Goal: Task Accomplishment & Management: Use online tool/utility

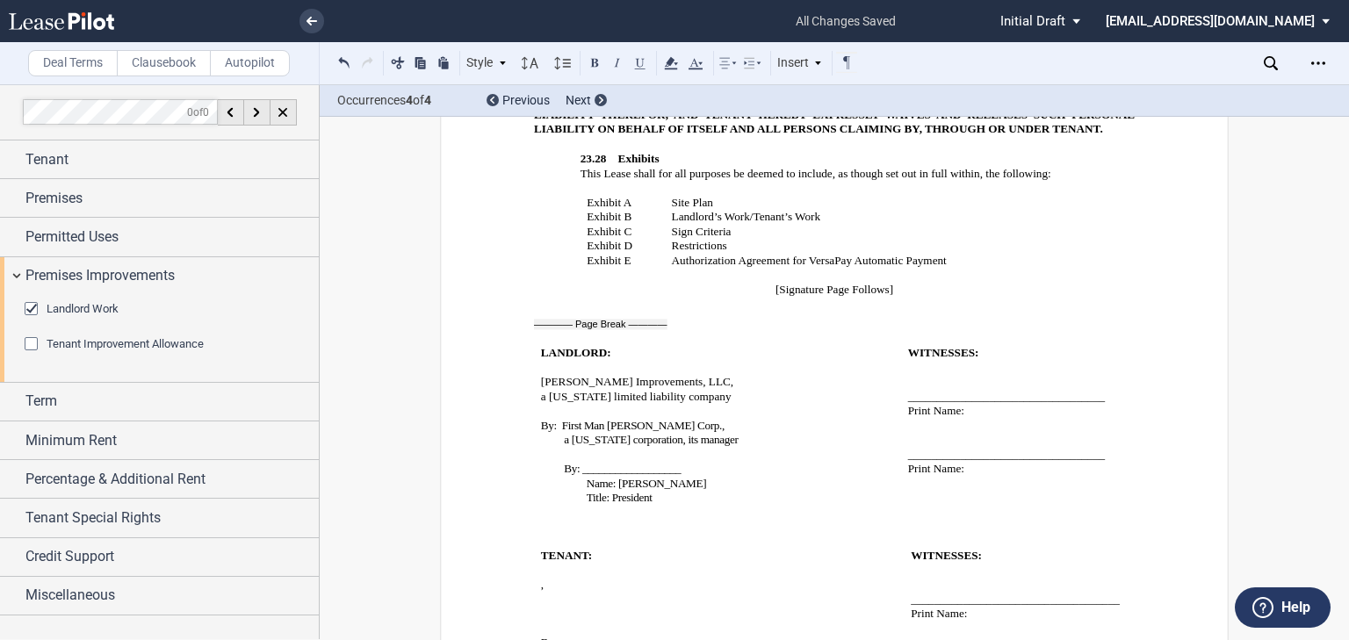
scroll to position [14882, 0]
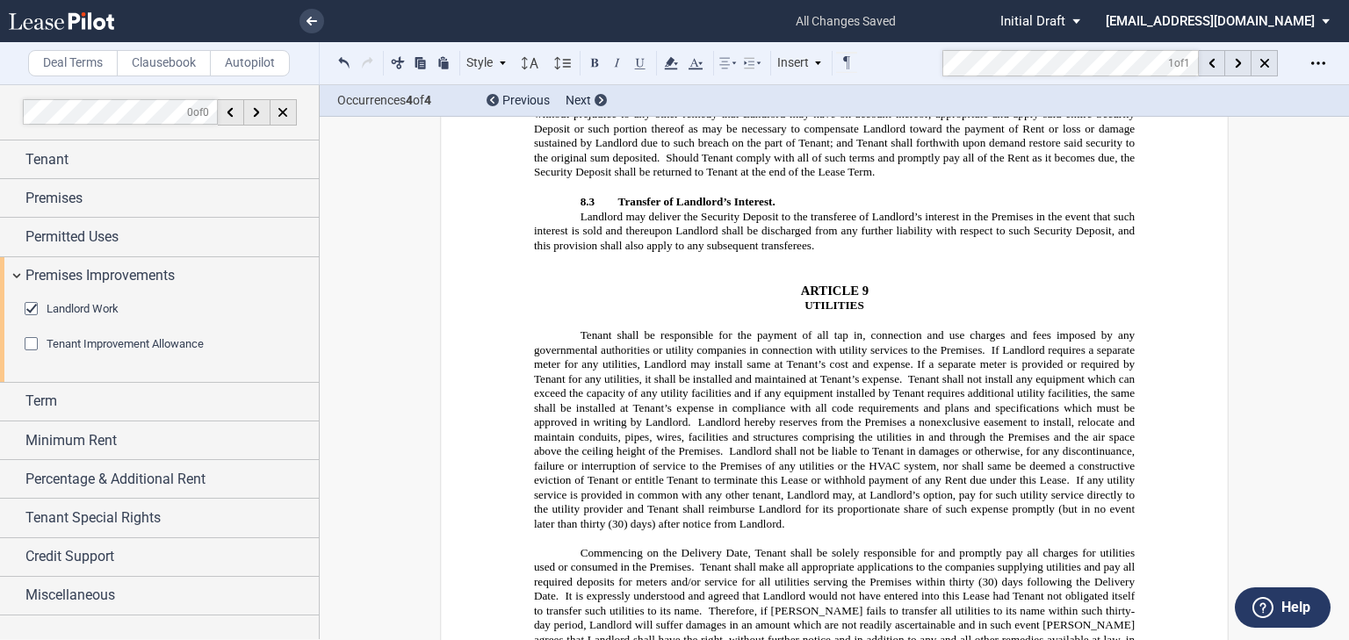
scroll to position [6856, 0]
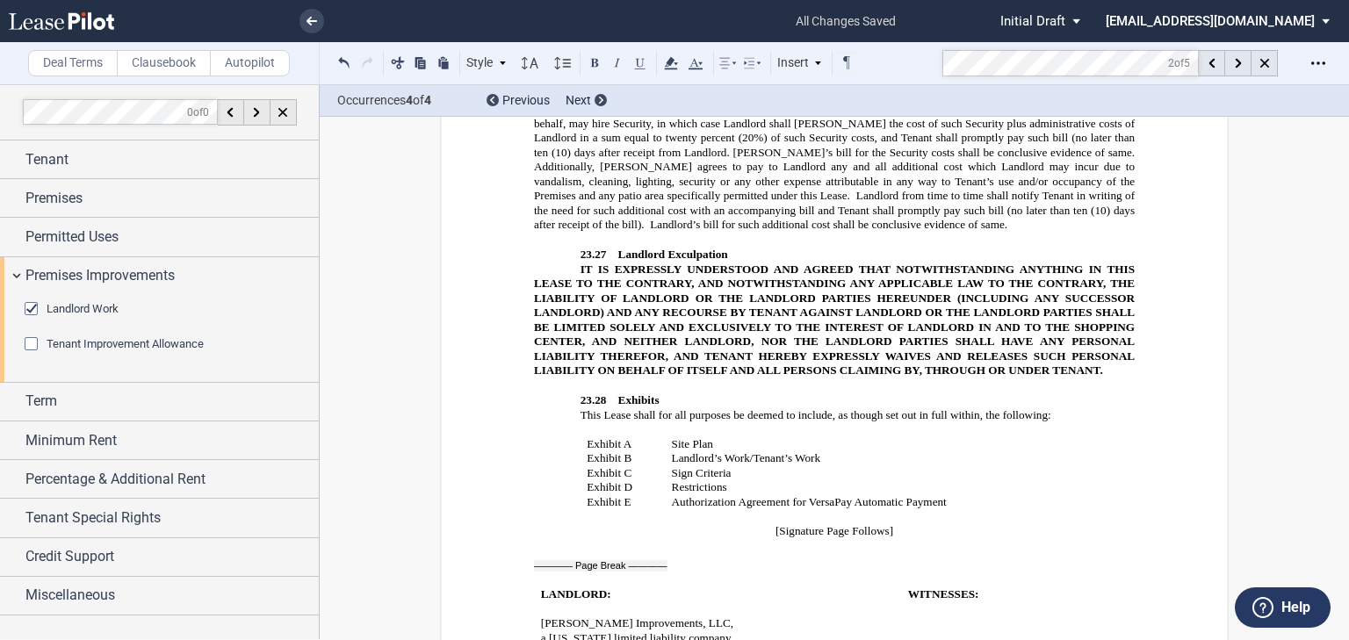
scroll to position [15047, 0]
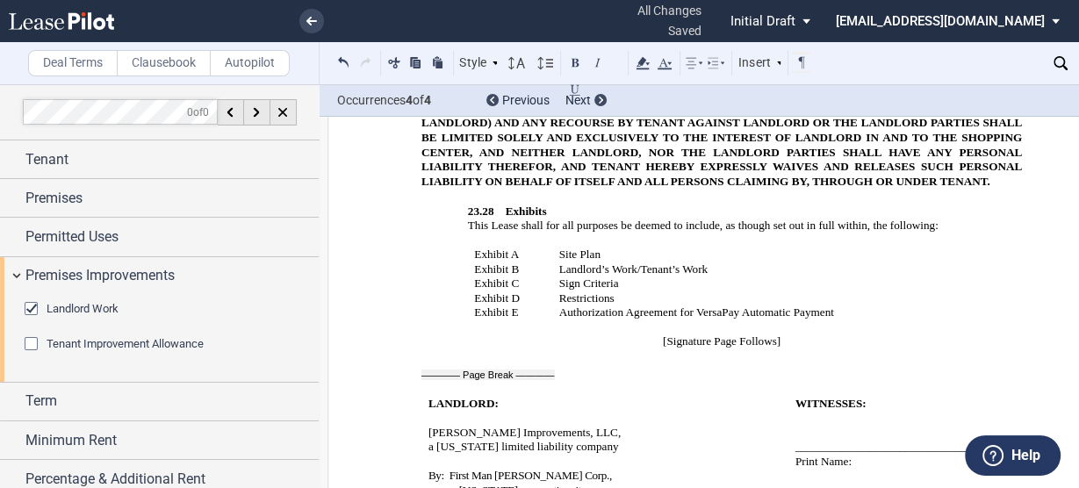
click at [29, 345] on div "Tenant Improvement Allowance" at bounding box center [34, 346] width 18 height 18
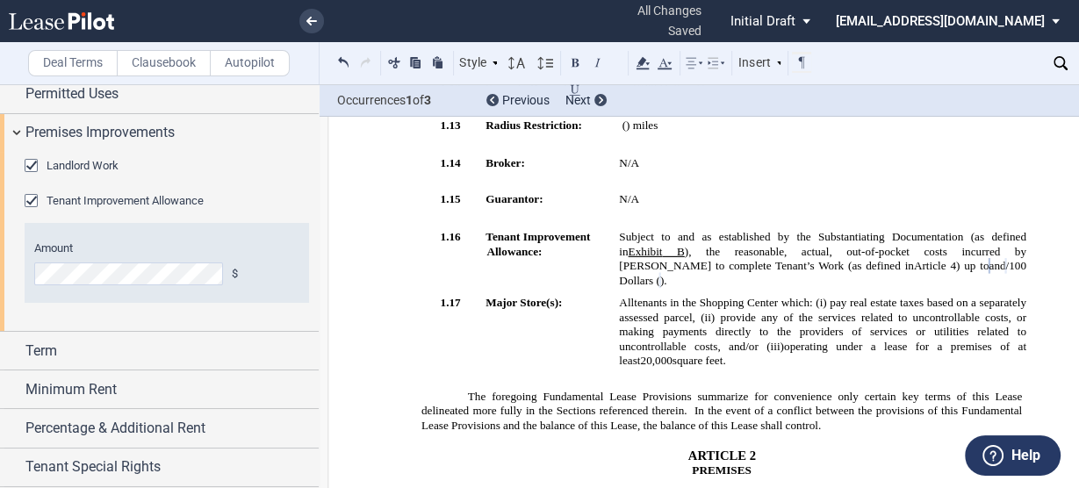
scroll to position [217, 0]
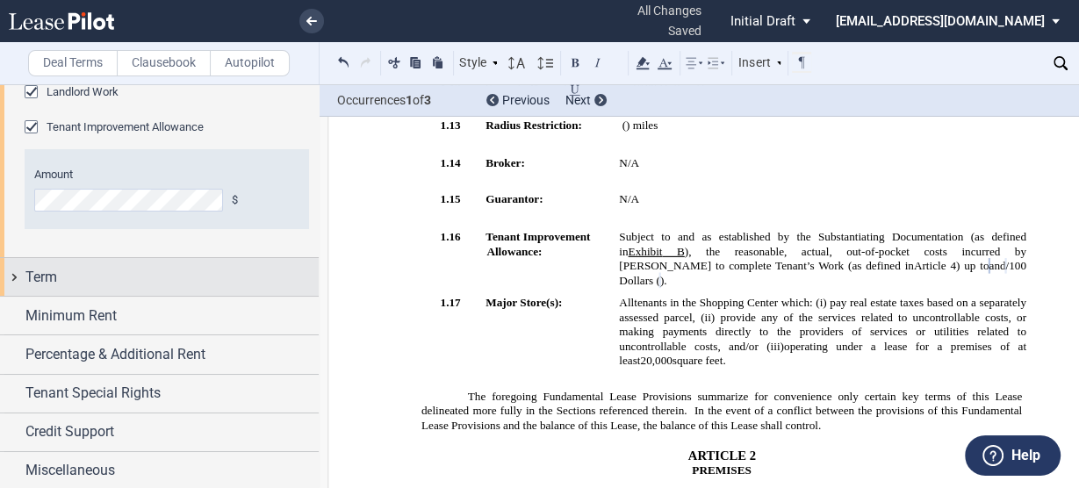
click at [15, 272] on div "Term" at bounding box center [159, 277] width 319 height 38
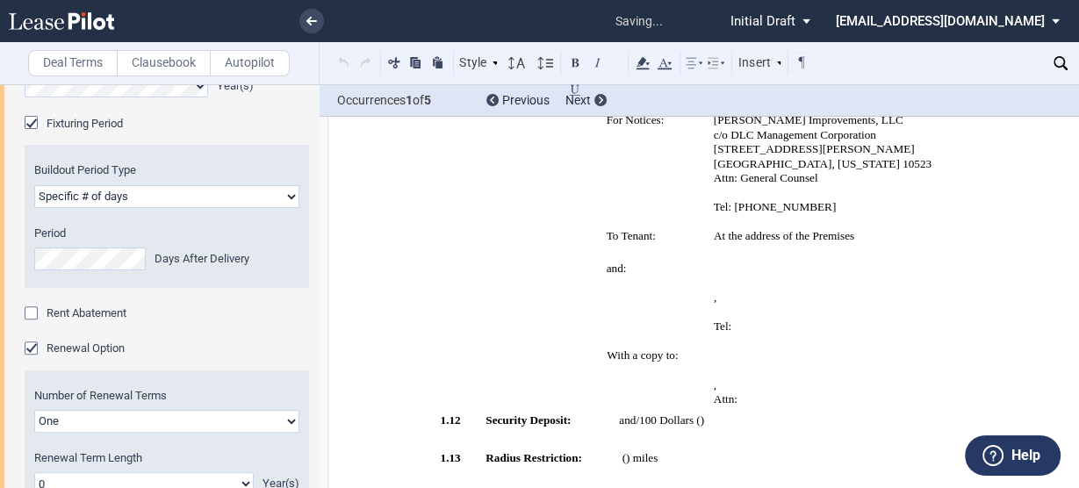
scroll to position [342, 0]
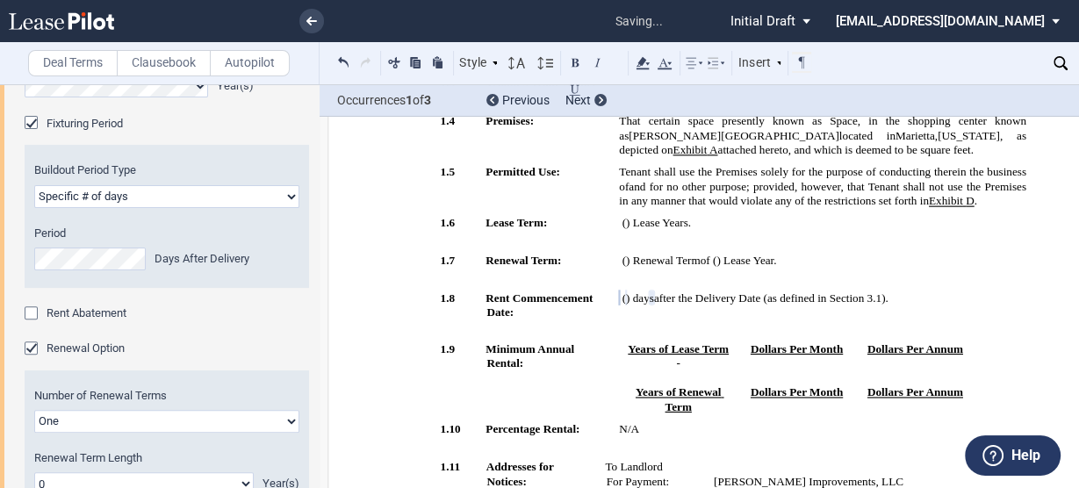
click at [159, 193] on select "Earlier of days/opening Specific # of days" at bounding box center [166, 196] width 265 height 23
select select "earlier of days"
click at [34, 185] on select "Earlier of days/opening Specific # of days" at bounding box center [166, 196] width 265 height 23
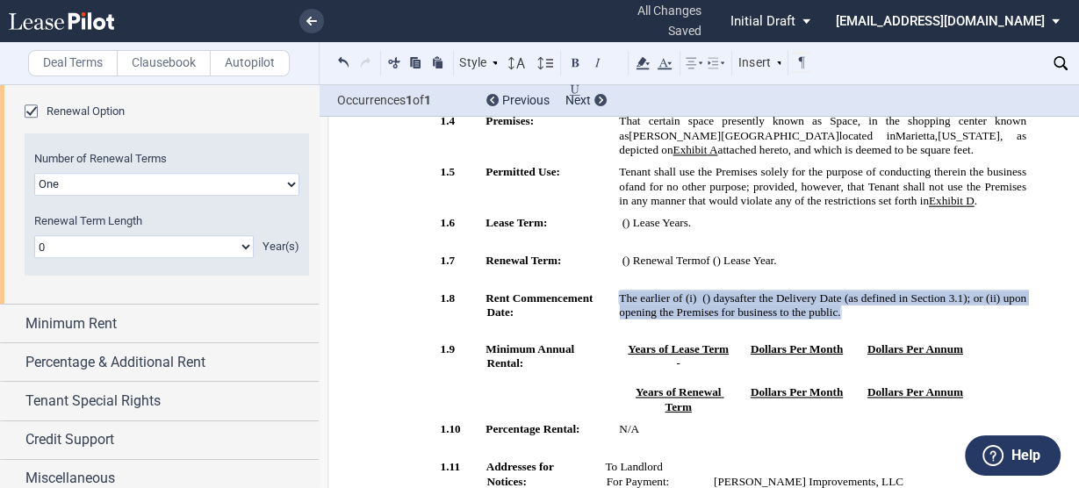
scroll to position [711, 0]
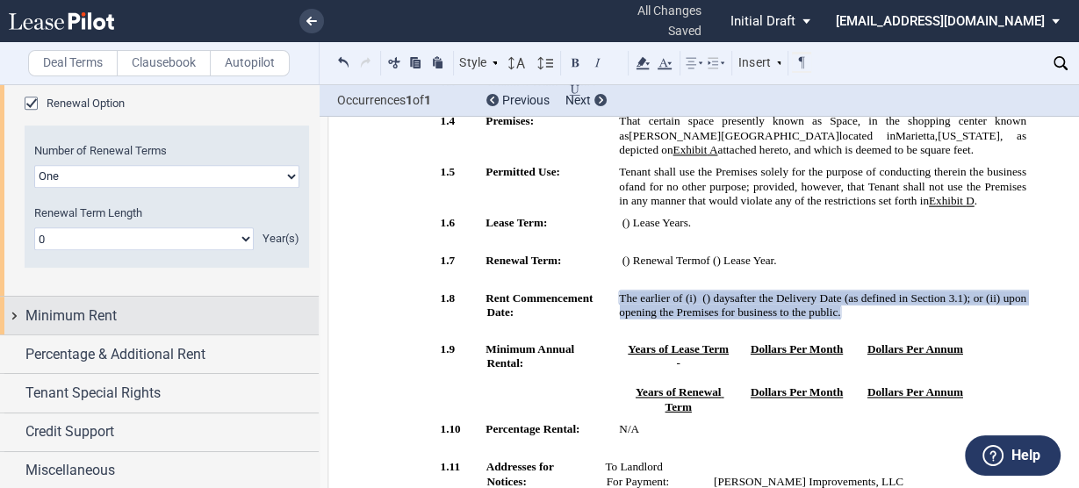
click at [34, 313] on span "Minimum Rent" at bounding box center [70, 316] width 91 height 21
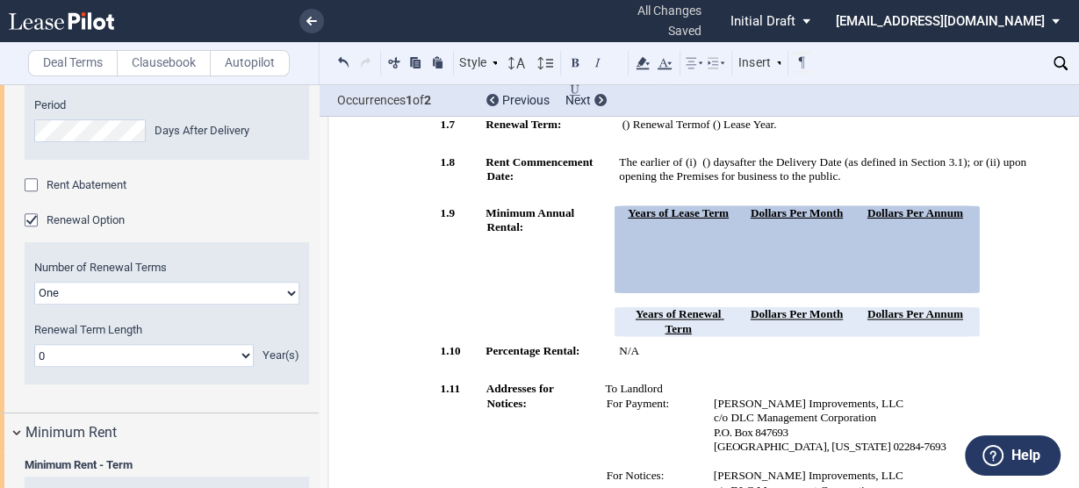
scroll to position [594, 0]
click at [29, 222] on div "Renewal Option" at bounding box center [34, 223] width 18 height 18
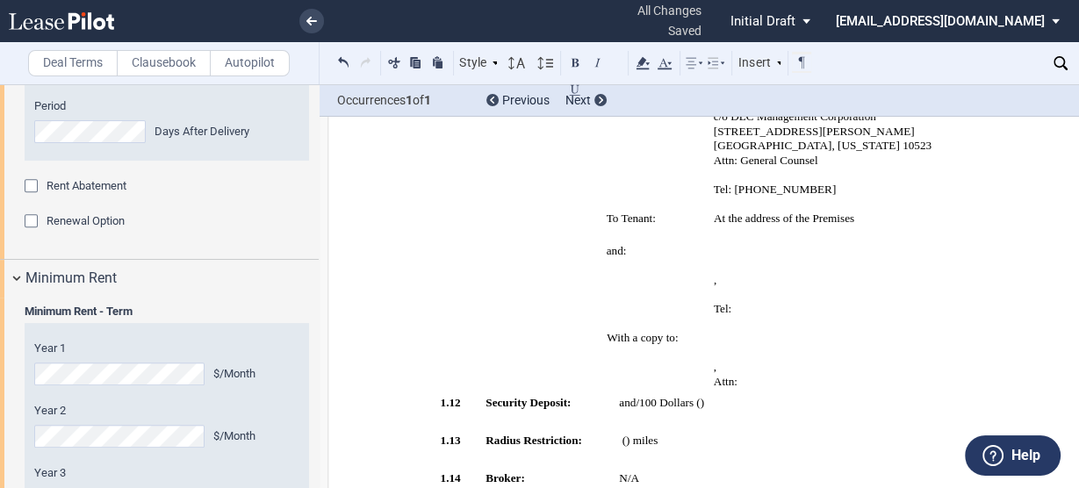
scroll to position [809, 0]
drag, startPoint x: 788, startPoint y: 299, endPoint x: 704, endPoint y: 254, distance: 94.7
click at [670, 254] on tbody "To Tenant: At the address of the Premises ﻿ ﻿ and: ﻿ ﻿ ﻿ ﻿ ﻿ ﻿ ﻿ ﻿ , ﻿ ﻿ ﻿ ﻿ __…" at bounding box center [810, 262] width 421 height 105
click at [652, 62] on div "Style ARTICLE 1 1.1 Section (Article 1) 2.1 Section (Article 2 onwards) 2.1.1 S…" at bounding box center [573, 63] width 479 height 23
click at [648, 63] on use at bounding box center [643, 63] width 13 height 12
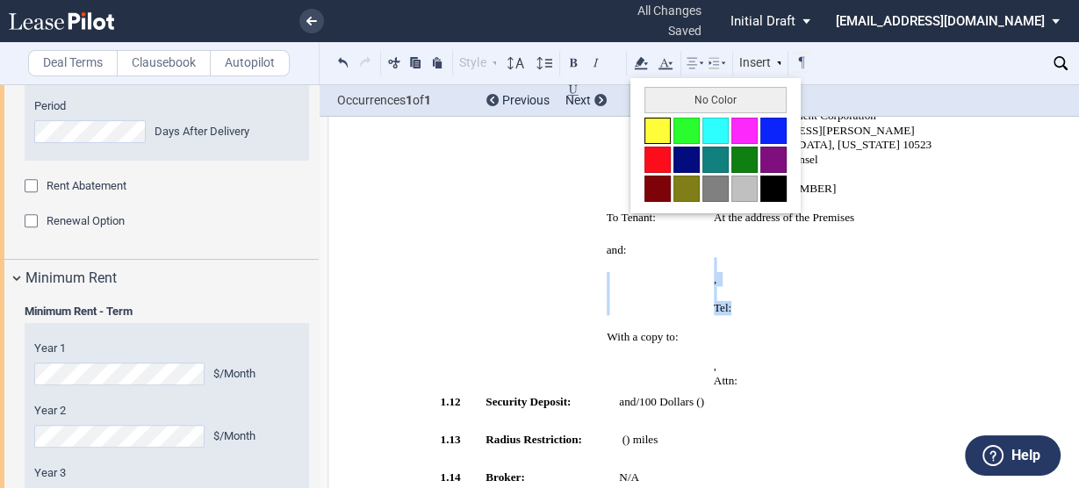
click at [658, 128] on button at bounding box center [658, 131] width 26 height 26
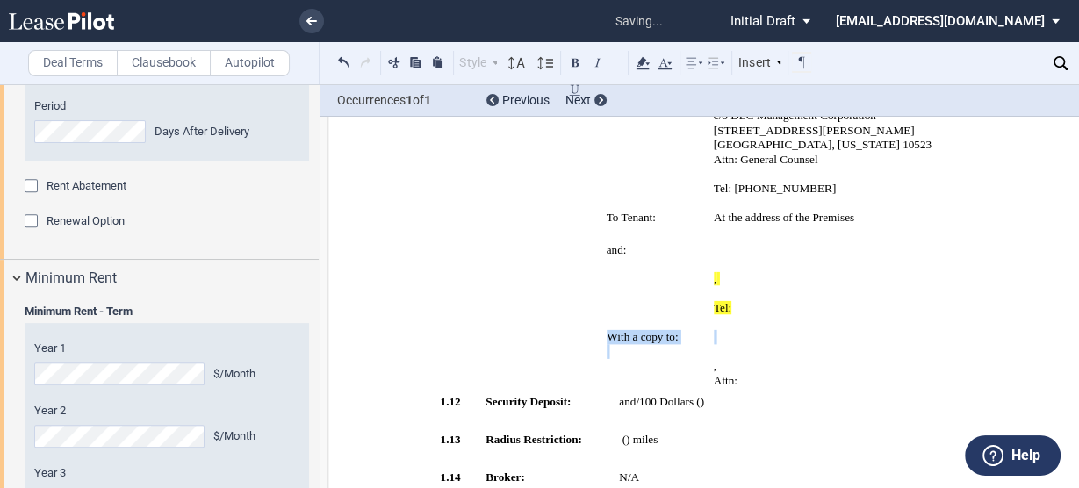
drag, startPoint x: 886, startPoint y: 370, endPoint x: 702, endPoint y: 328, distance: 188.1
click at [670, 328] on td "To Landlord For Payment: Wells Fargo Bank, National Association Sprayberry Impr…" at bounding box center [813, 201] width 442 height 388
click at [645, 67] on icon at bounding box center [642, 63] width 21 height 21
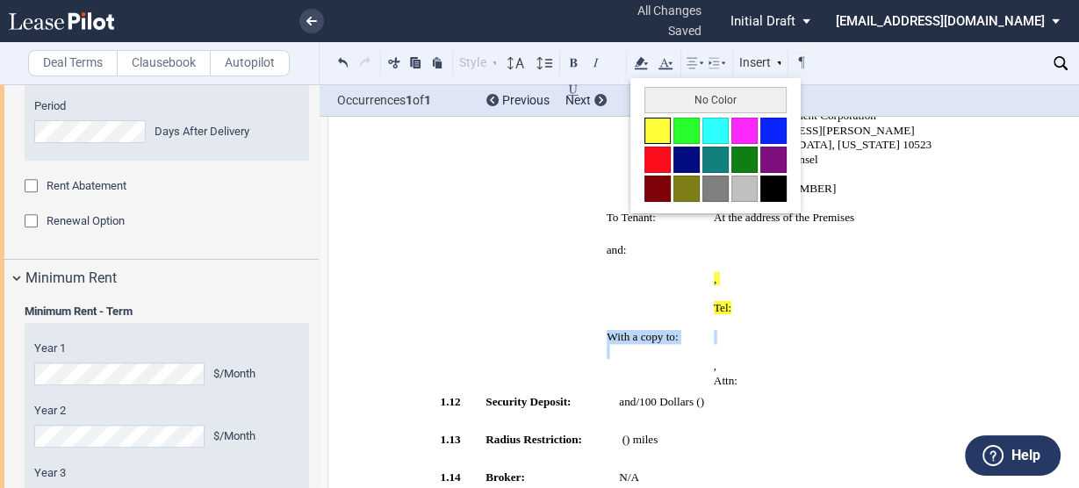
click at [659, 133] on button at bounding box center [658, 131] width 26 height 26
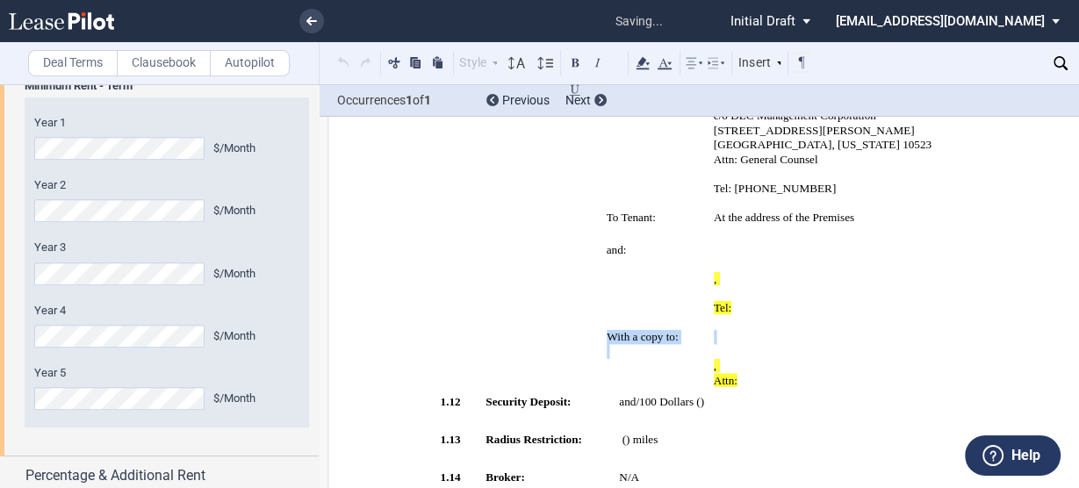
scroll to position [940, 0]
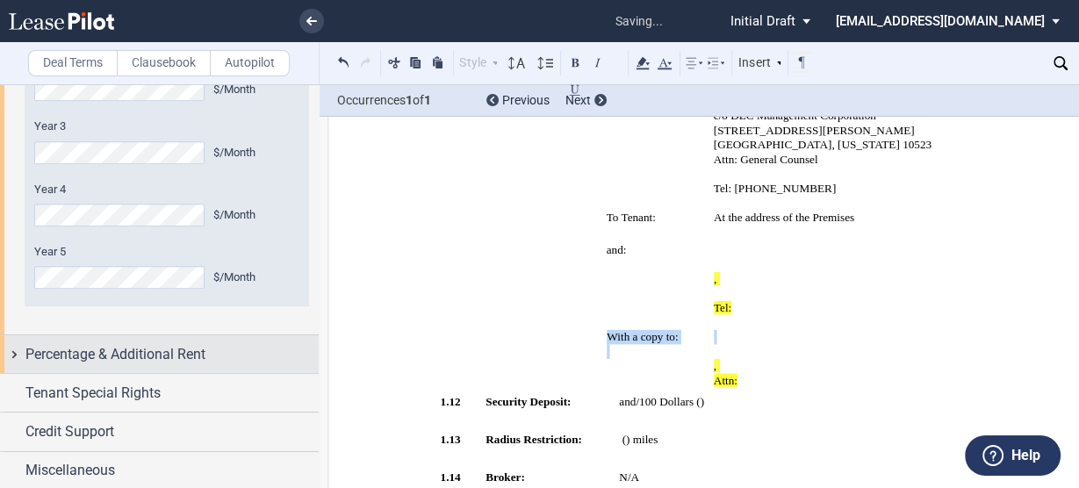
click at [130, 344] on span "Percentage & Additional Rent" at bounding box center [115, 354] width 180 height 21
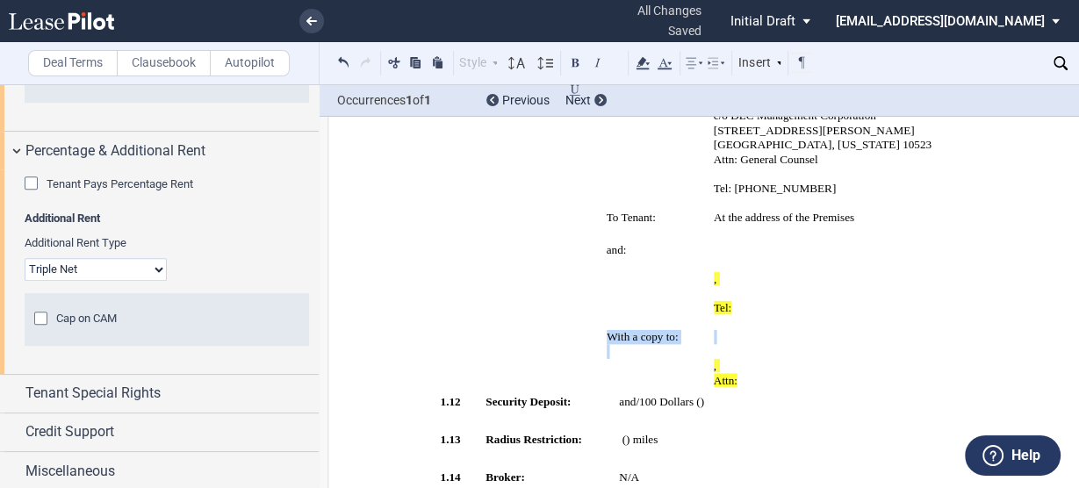
scroll to position [1144, 0]
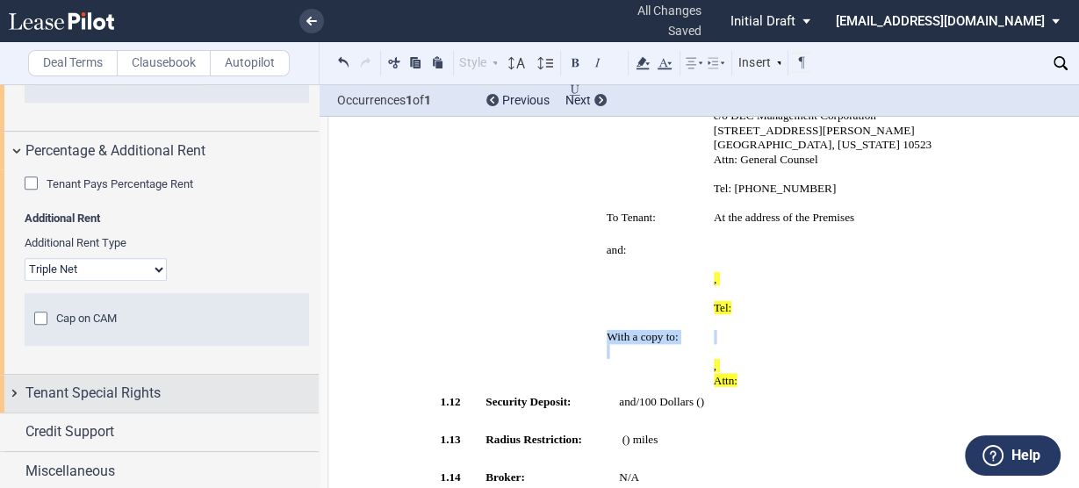
click at [54, 371] on span "Tenant Special Rights" at bounding box center [92, 393] width 135 height 21
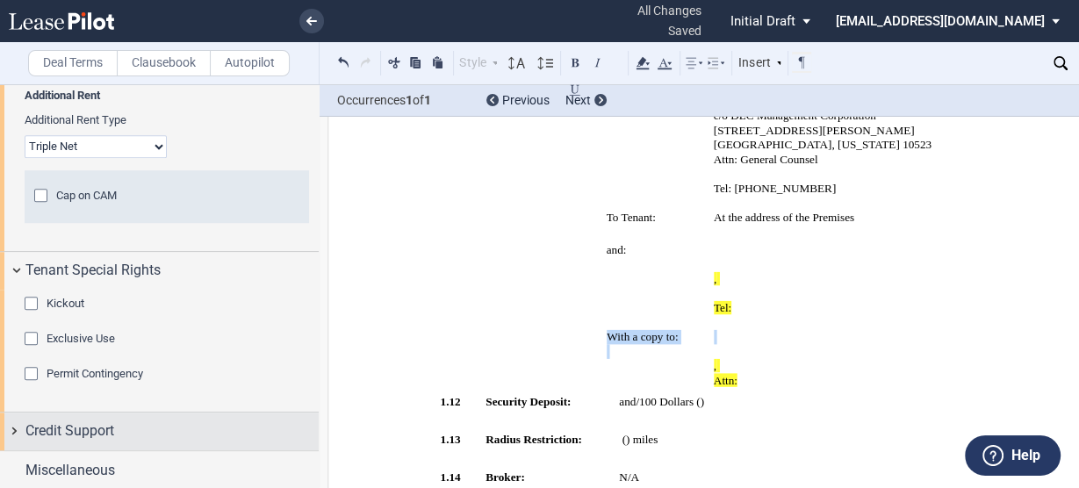
click at [67, 371] on span "Credit Support" at bounding box center [69, 431] width 89 height 21
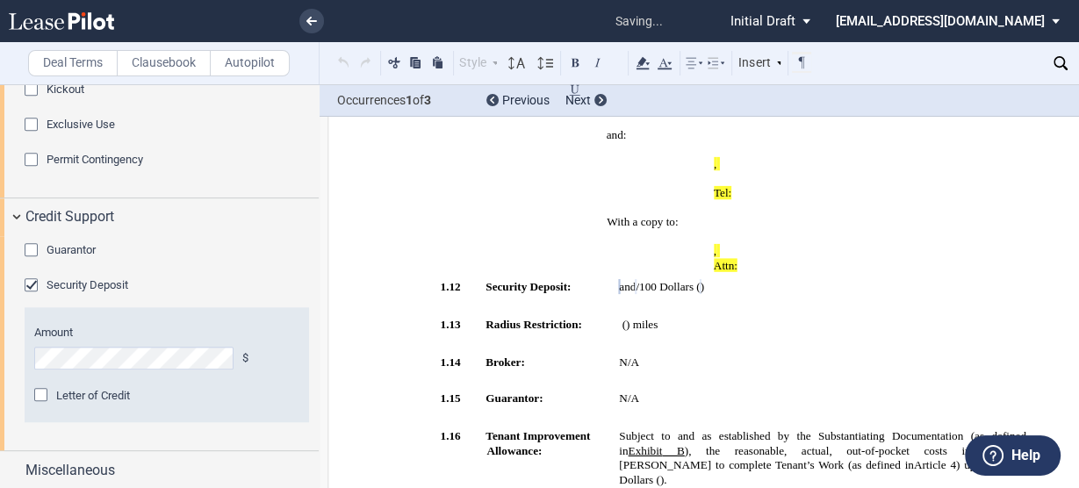
scroll to position [957, 0]
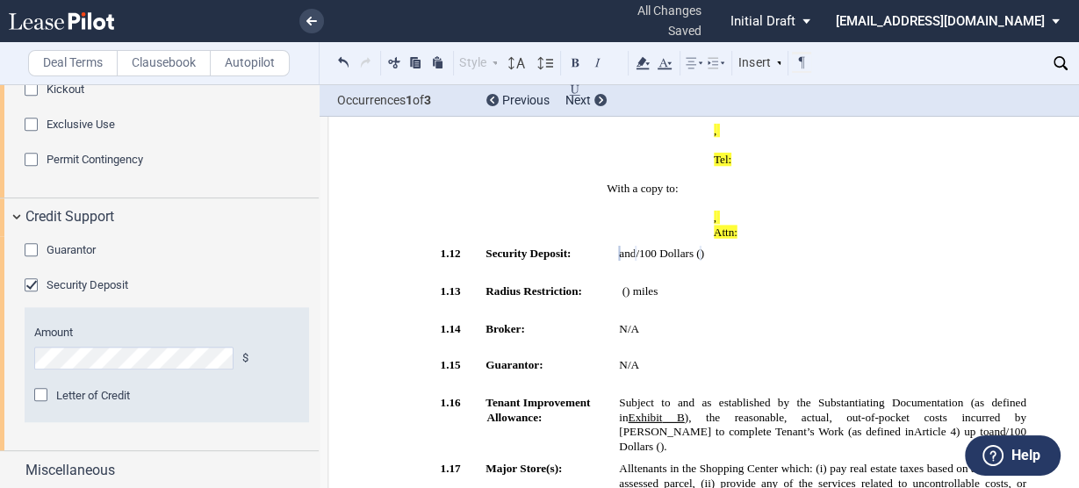
click at [29, 248] on div "Guarantor" at bounding box center [34, 252] width 18 height 18
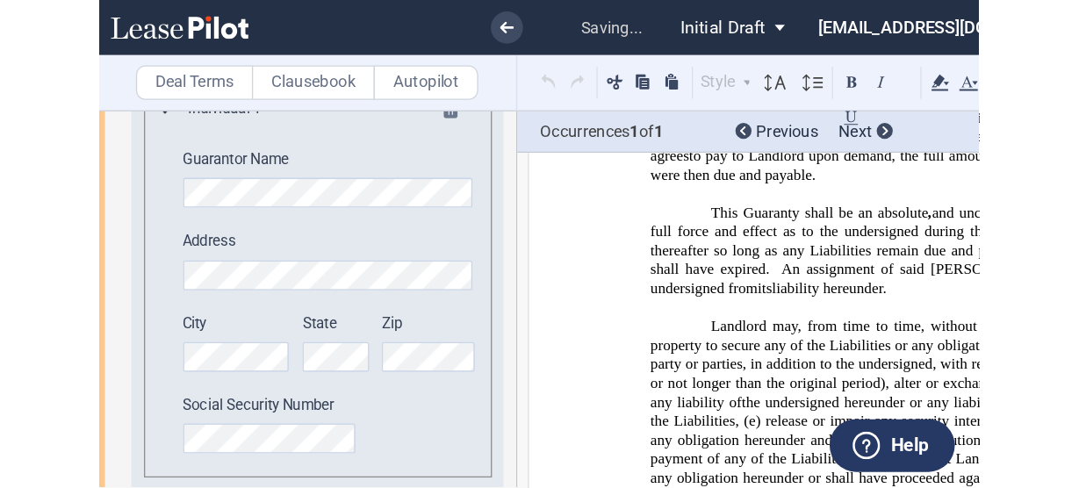
scroll to position [26775, 0]
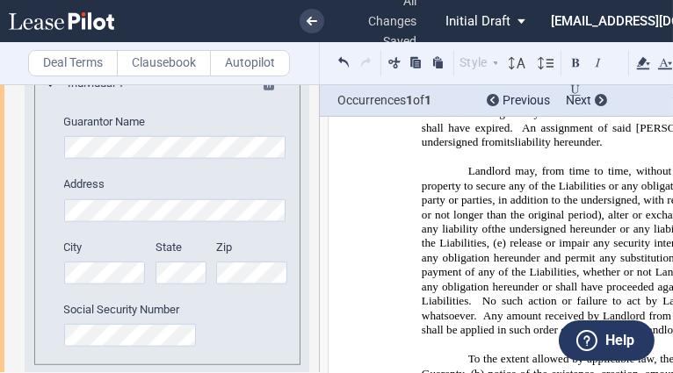
drag, startPoint x: 551, startPoint y: 228, endPoint x: 414, endPoint y: 226, distance: 137.0
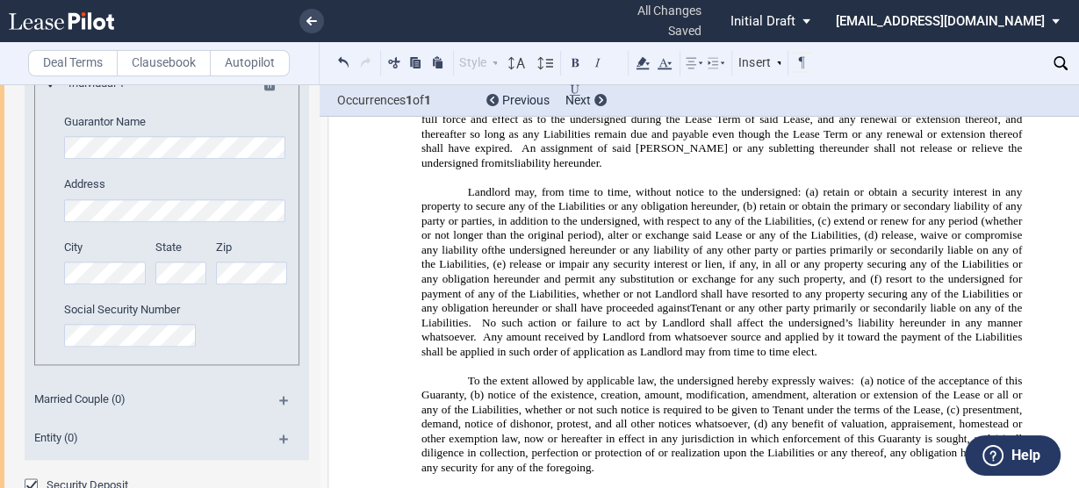
scroll to position [26688, 0]
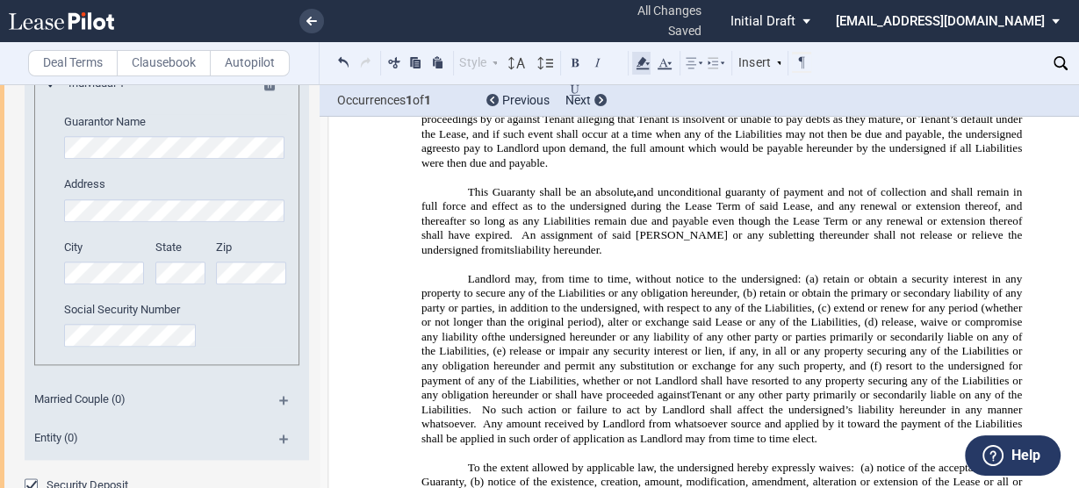
click at [643, 61] on use at bounding box center [643, 63] width 13 height 12
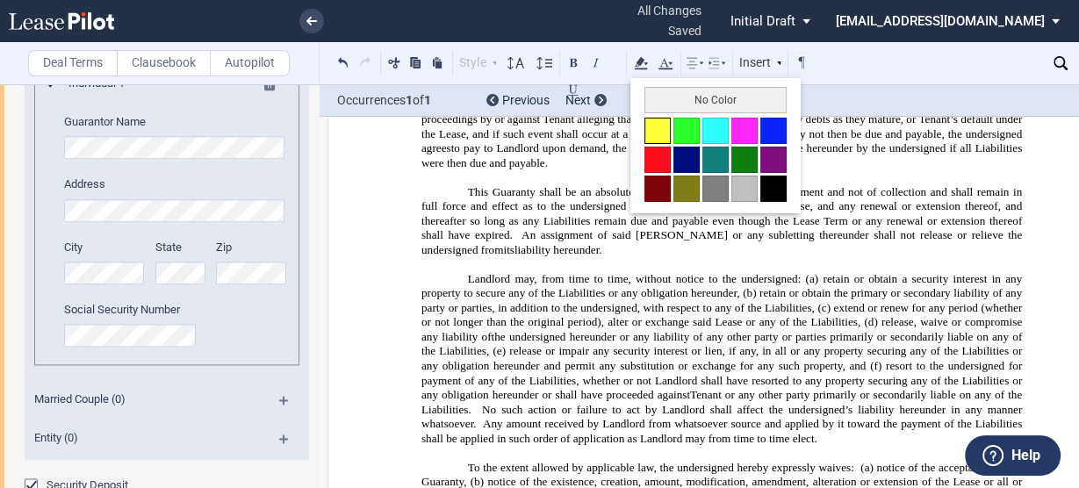
click at [658, 131] on button at bounding box center [658, 131] width 26 height 26
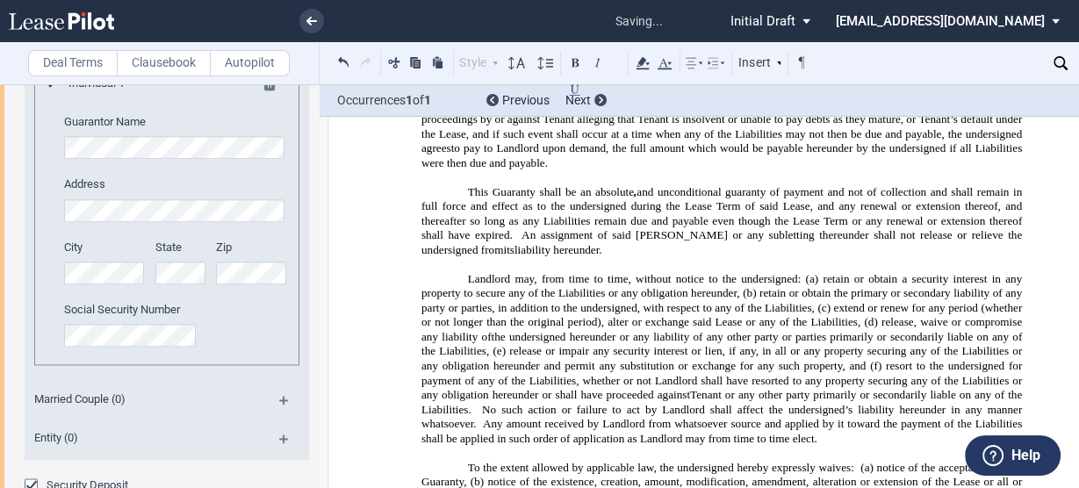
scroll to position [26618, 0]
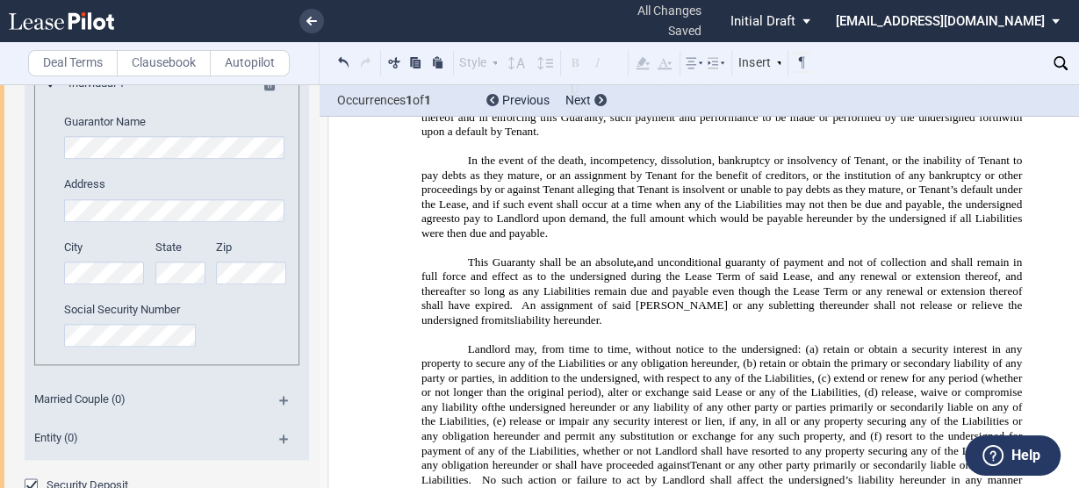
click at [0, 172] on html ".bocls-1{fill:#26354a;fill-rule:evenodd} Loading... × all changes saved Pending…" at bounding box center [539, 244] width 1079 height 488
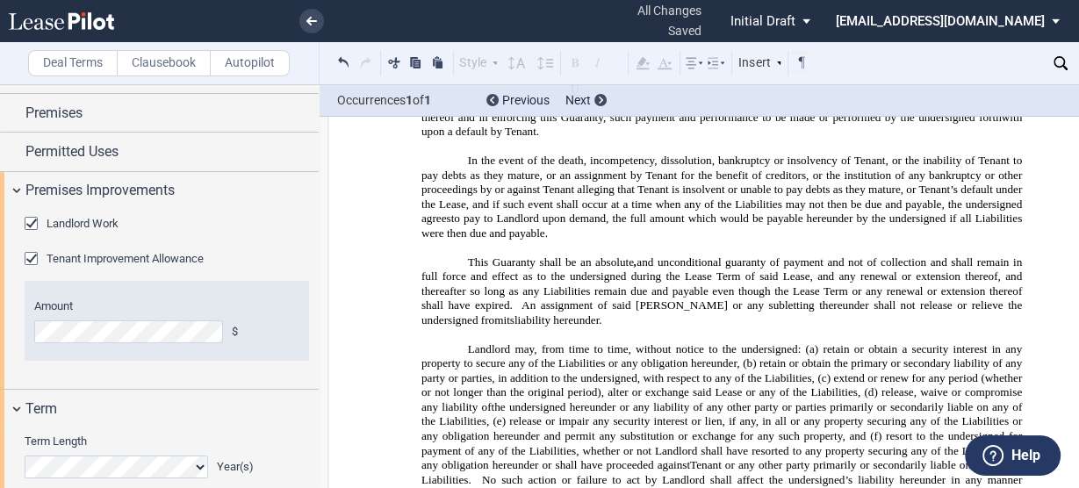
scroll to position [0, 0]
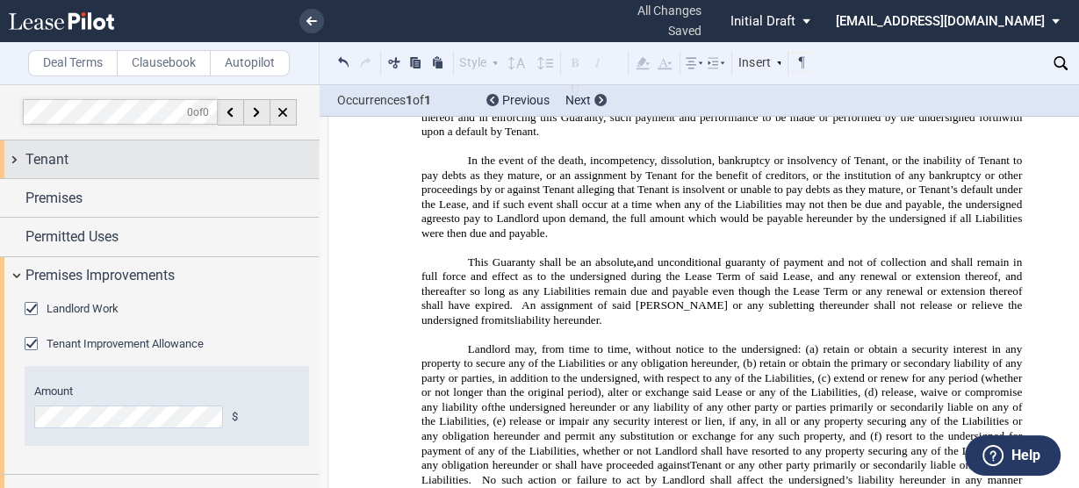
click at [33, 151] on span "Tenant" at bounding box center [46, 159] width 43 height 21
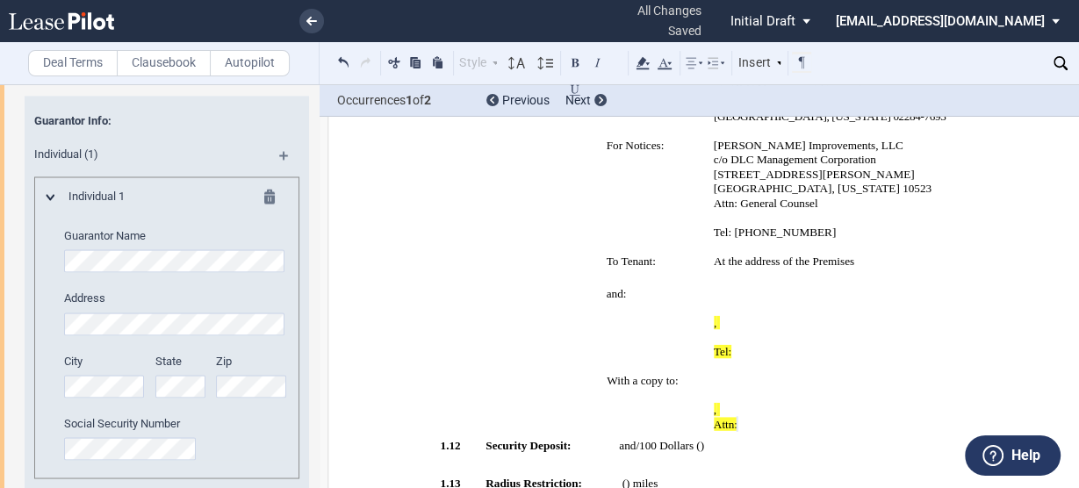
scroll to position [2606, 0]
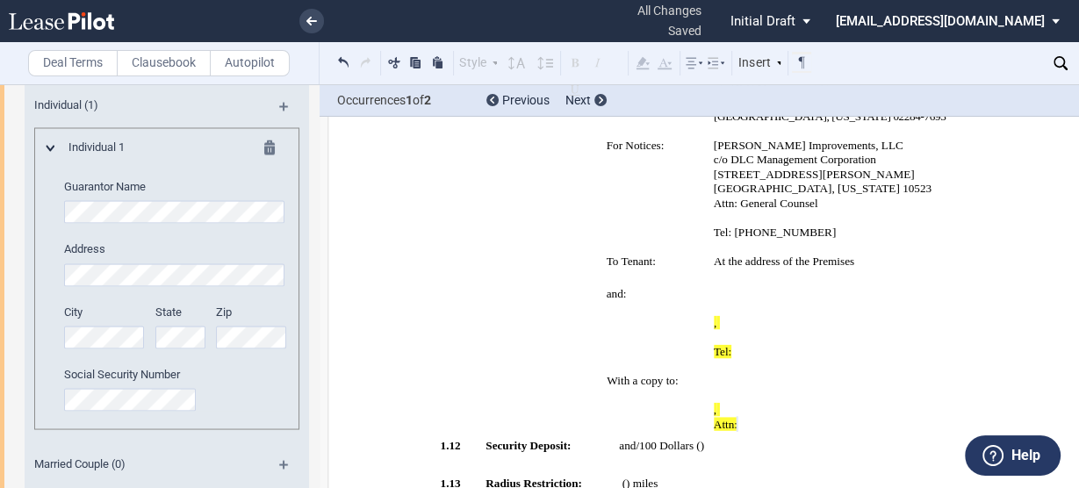
click at [0, 371] on html ".bocls-1{fill:#26354a;fill-rule:evenodd} Loading... × all changes saved Pending…" at bounding box center [539, 244] width 1079 height 488
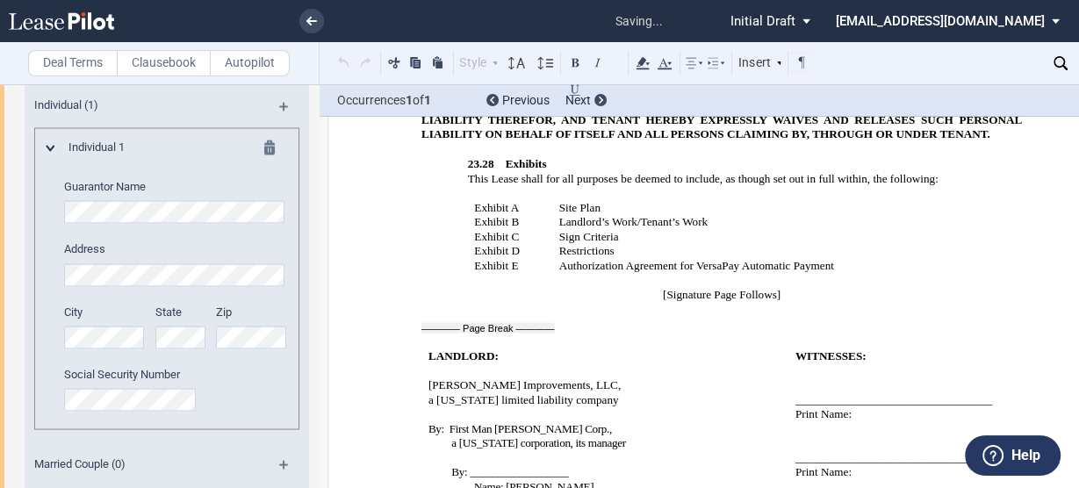
scroll to position [26688, 0]
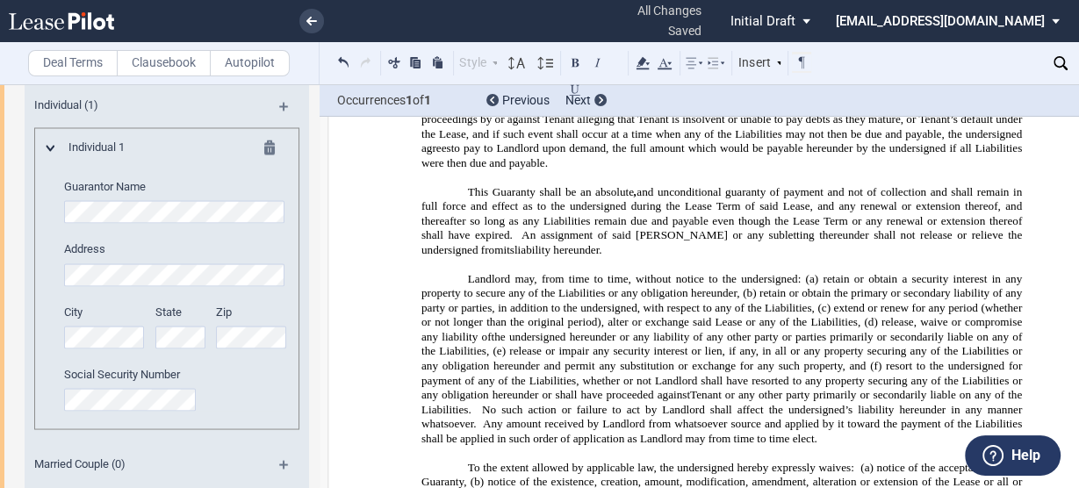
drag, startPoint x: 513, startPoint y: 340, endPoint x: 413, endPoint y: 335, distance: 100.2
click at [650, 67] on icon at bounding box center [642, 63] width 21 height 21
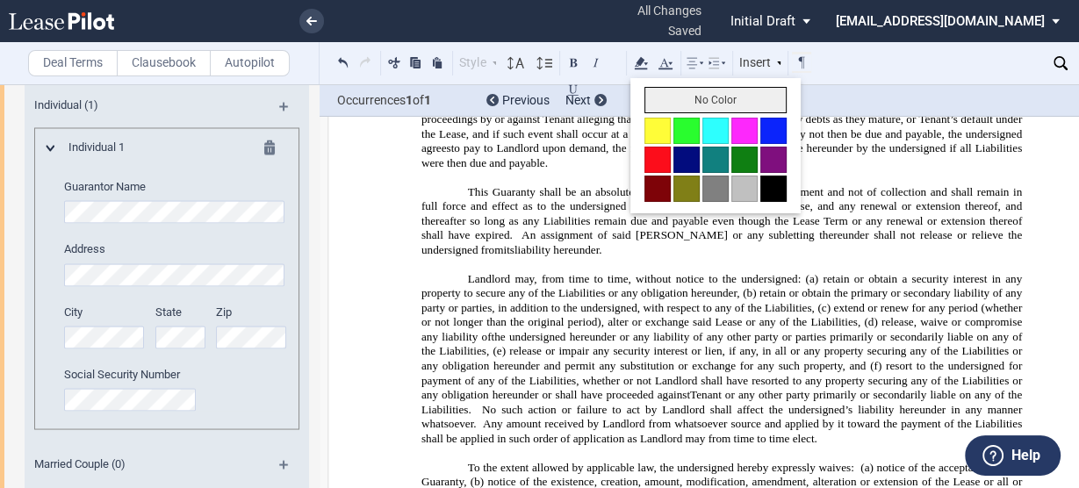
click at [670, 98] on button "No Color" at bounding box center [716, 100] width 142 height 26
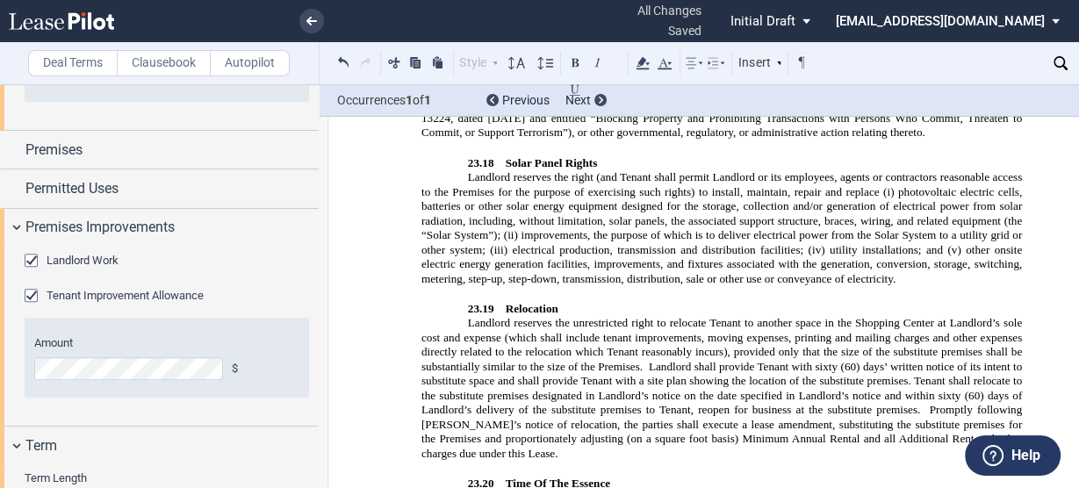
scroll to position [948, 0]
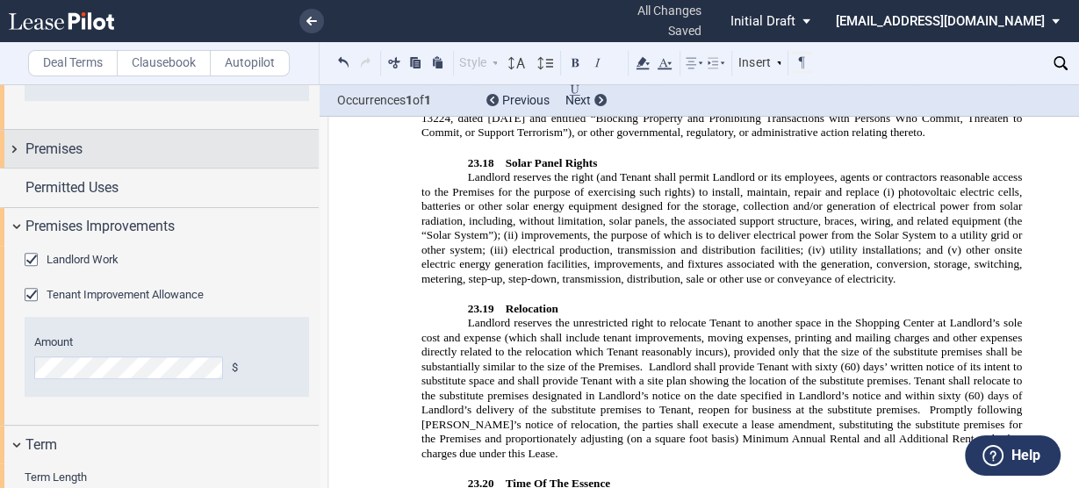
click at [64, 146] on span "Premises" at bounding box center [53, 149] width 57 height 21
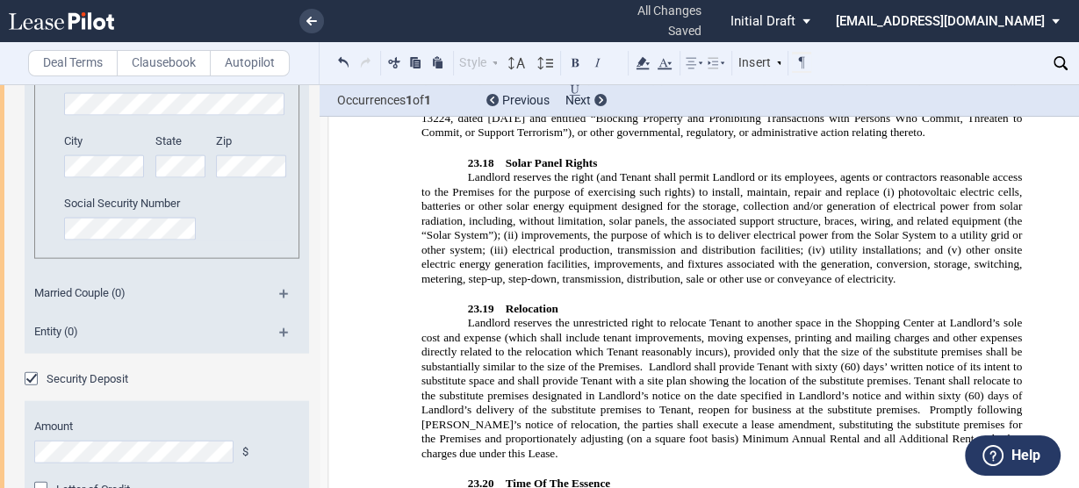
scroll to position [3302, 0]
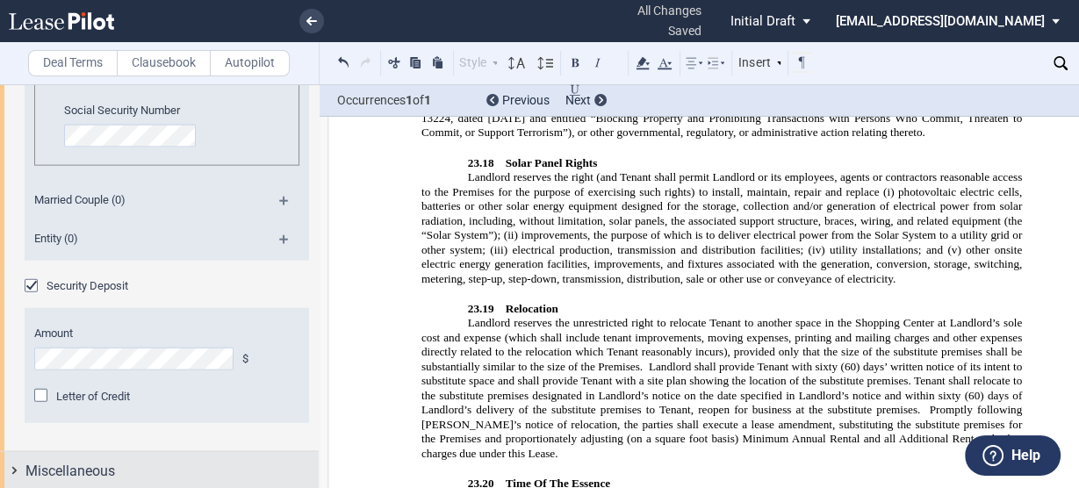
click at [61, 371] on span "Miscellaneous" at bounding box center [70, 471] width 90 height 21
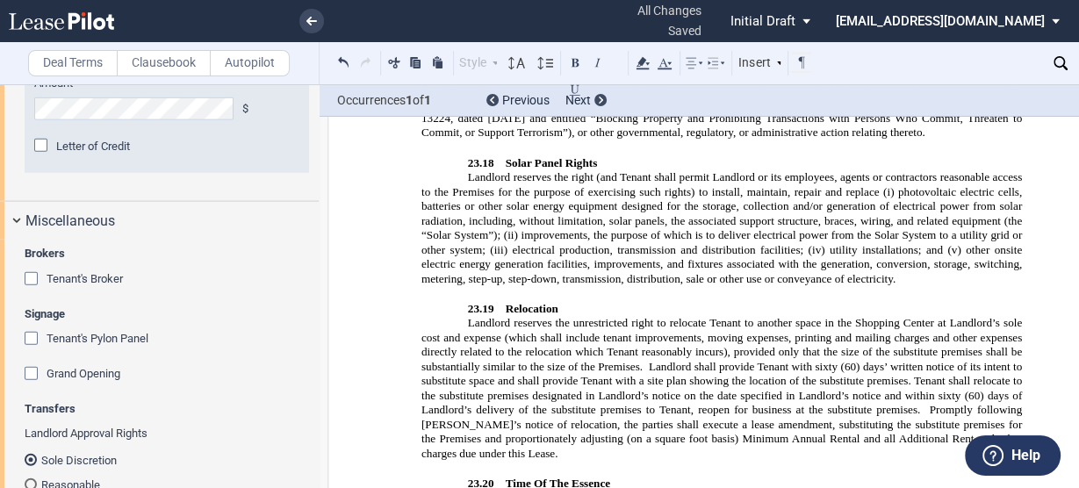
scroll to position [3643, 0]
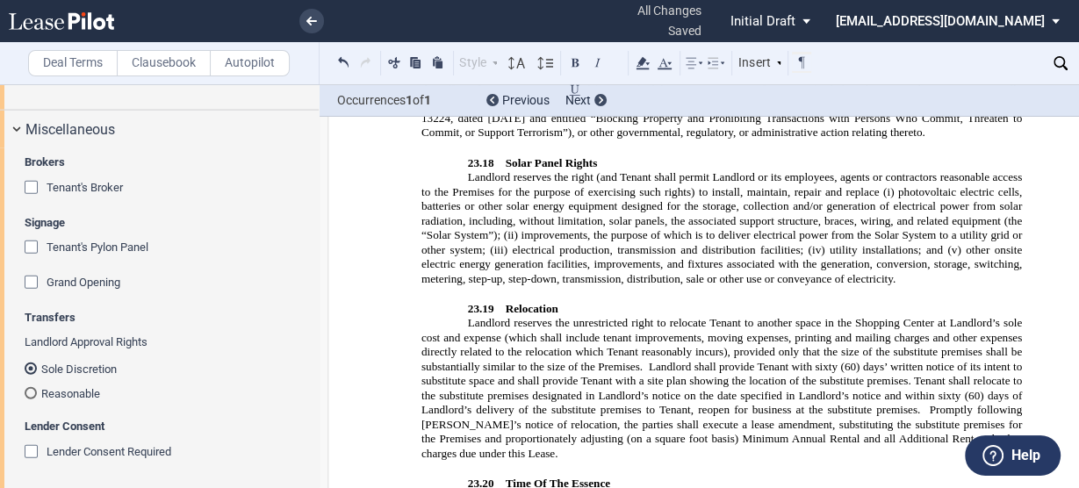
click at [32, 184] on div "Tenant's Broker" at bounding box center [34, 190] width 18 height 18
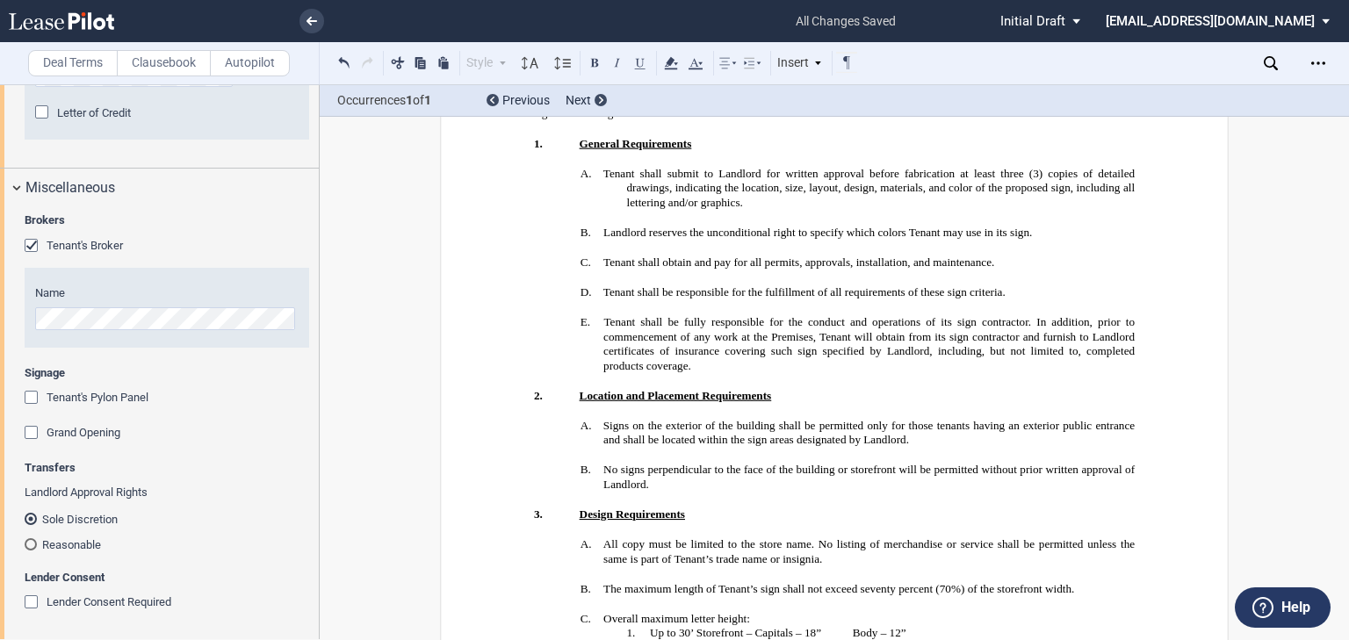
scroll to position [18803, 0]
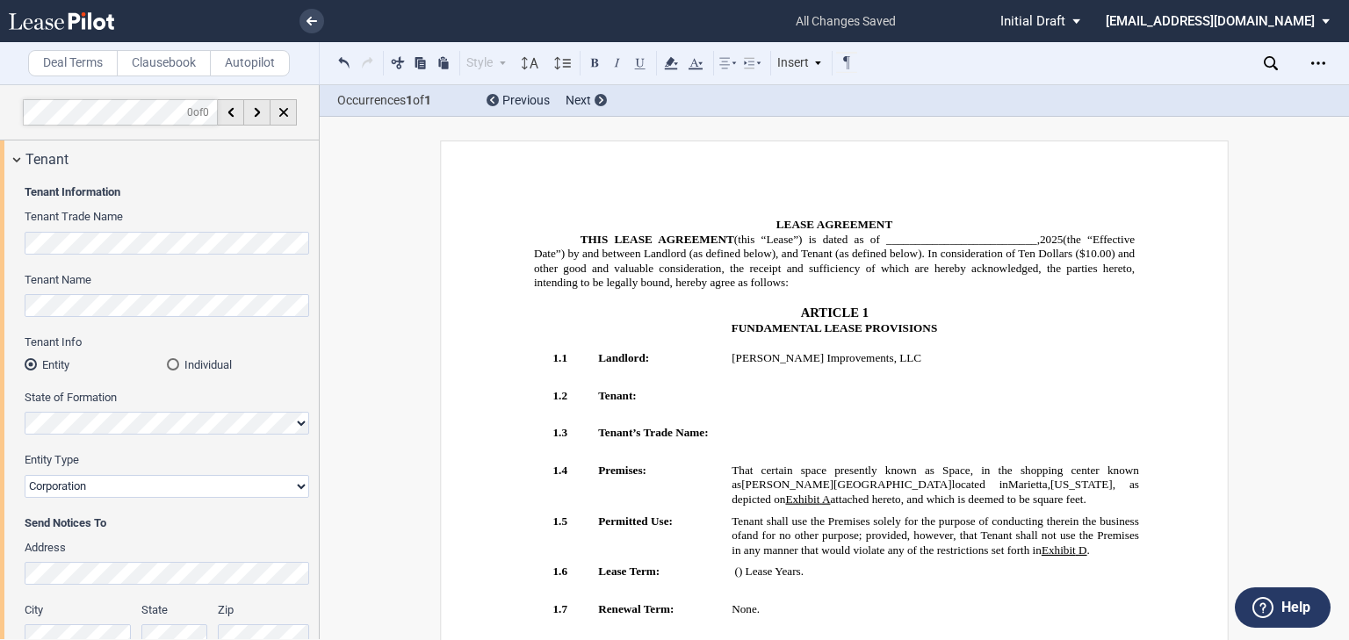
select select "earlier of days"
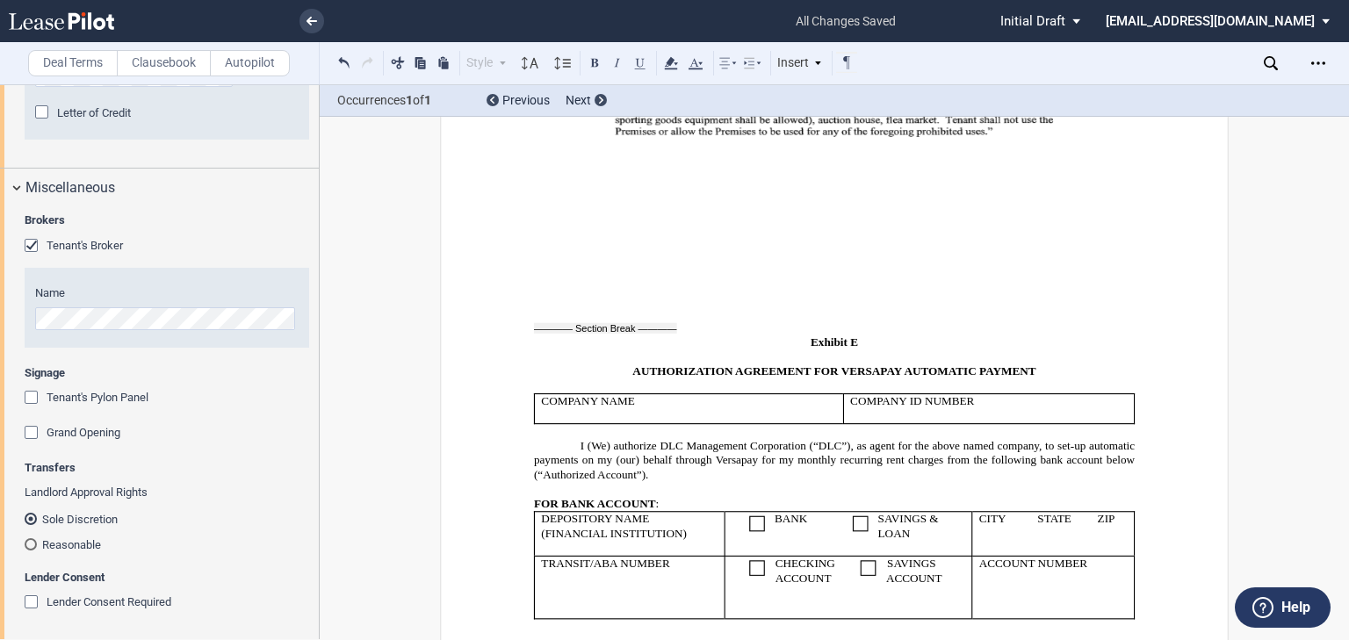
scroll to position [25968, 0]
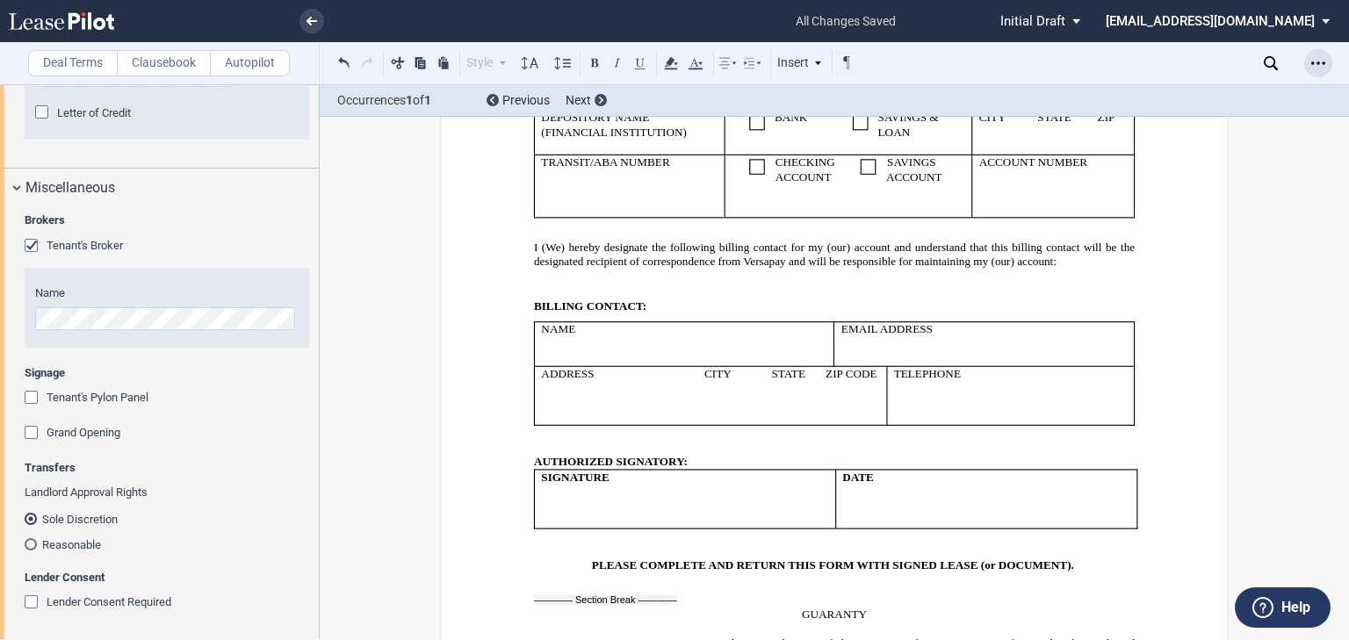
click at [1322, 66] on icon "Open Lease options menu" at bounding box center [1318, 63] width 14 height 14
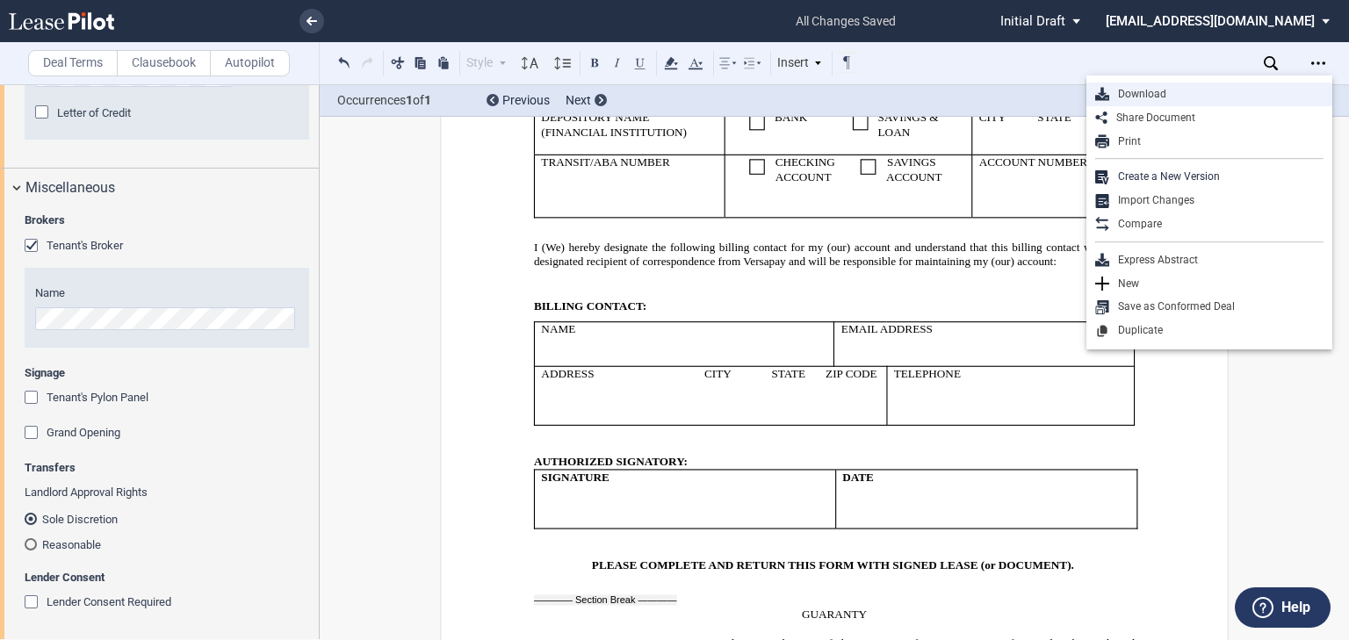
click at [1152, 85] on div "Download" at bounding box center [1209, 95] width 246 height 24
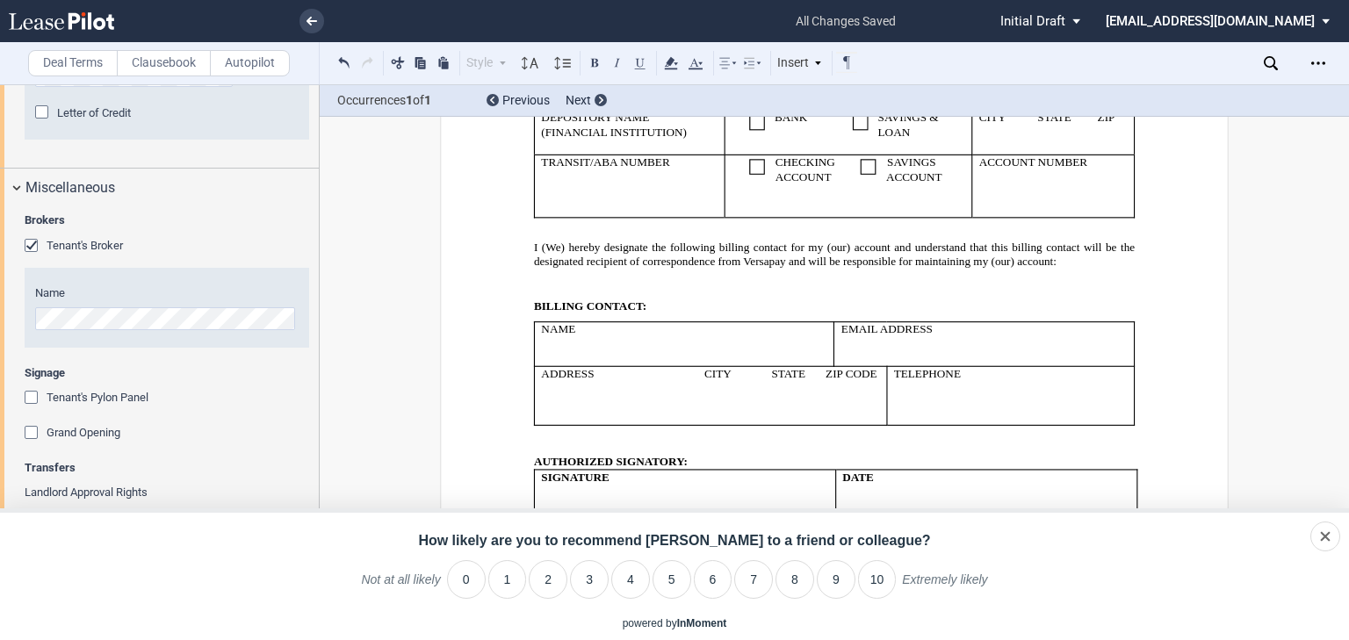
click at [1272, 205] on div "Deal Terms Clausebook Autopilot Style ARTICLE 1 1.1 Section (Article 1) 2.1 Sec…" at bounding box center [674, 362] width 1349 height 556
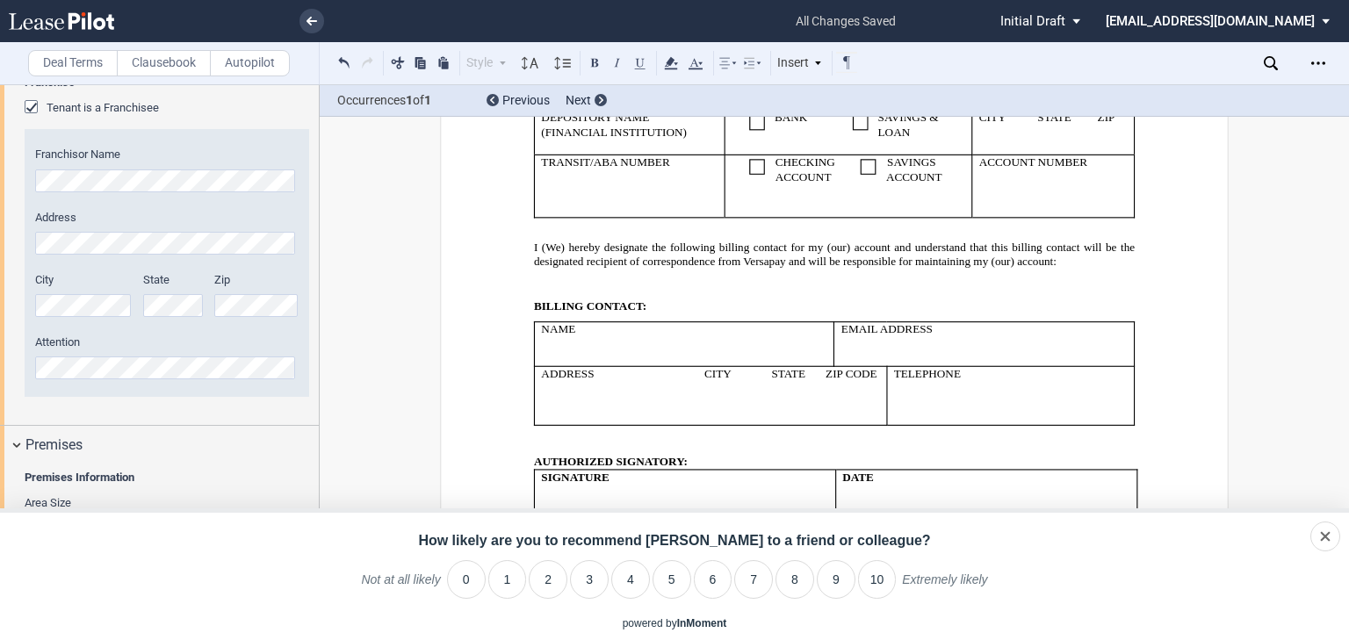
scroll to position [653, 0]
click at [32, 106] on div "Tenant is a Franchisee" at bounding box center [34, 108] width 18 height 18
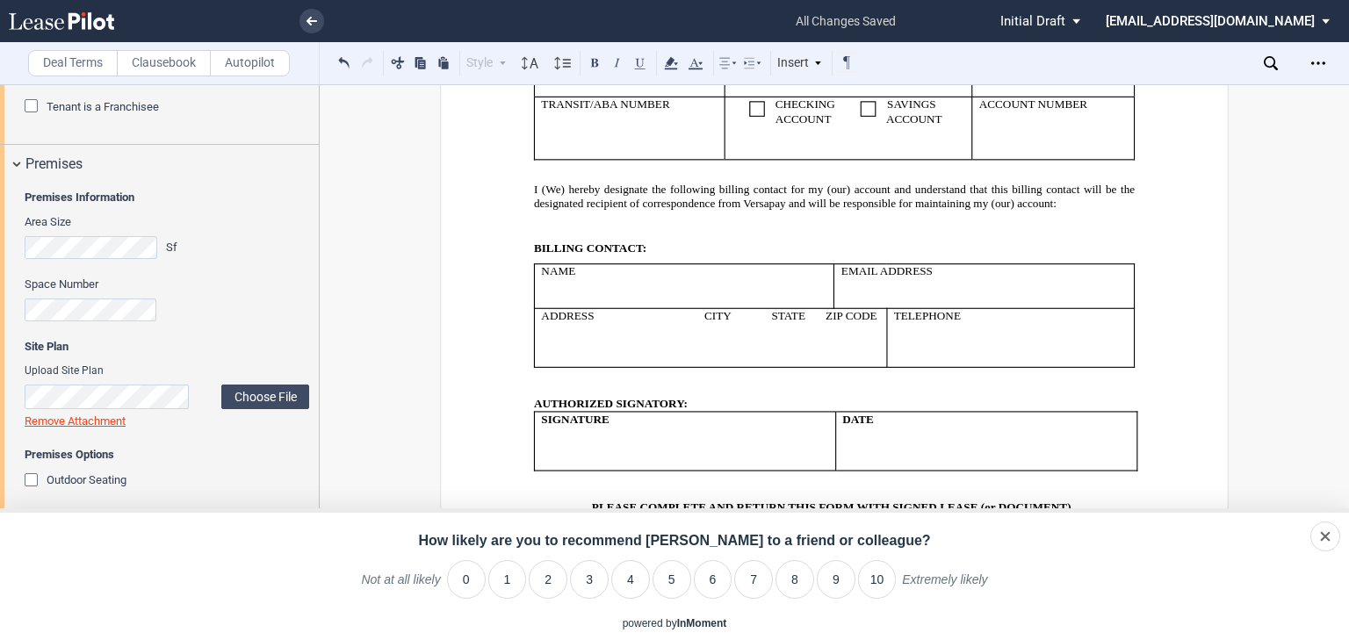
scroll to position [25915, 0]
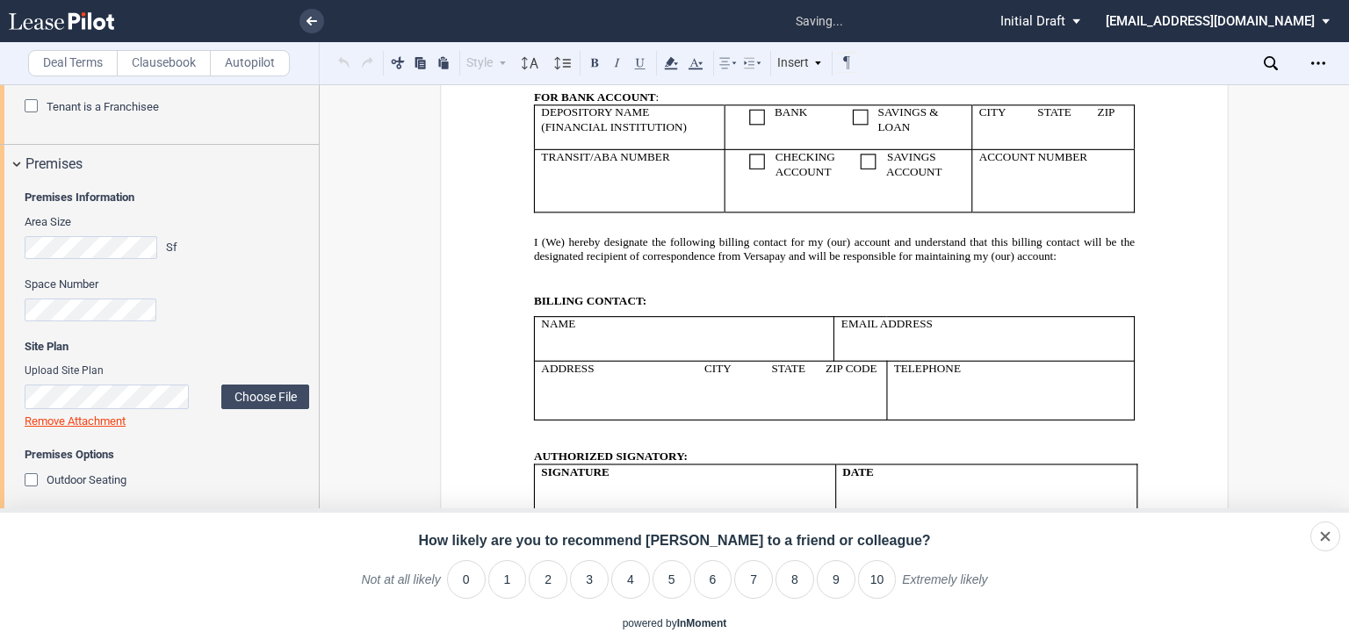
click at [32, 106] on div "Tenant is a Franchisee" at bounding box center [34, 108] width 18 height 18
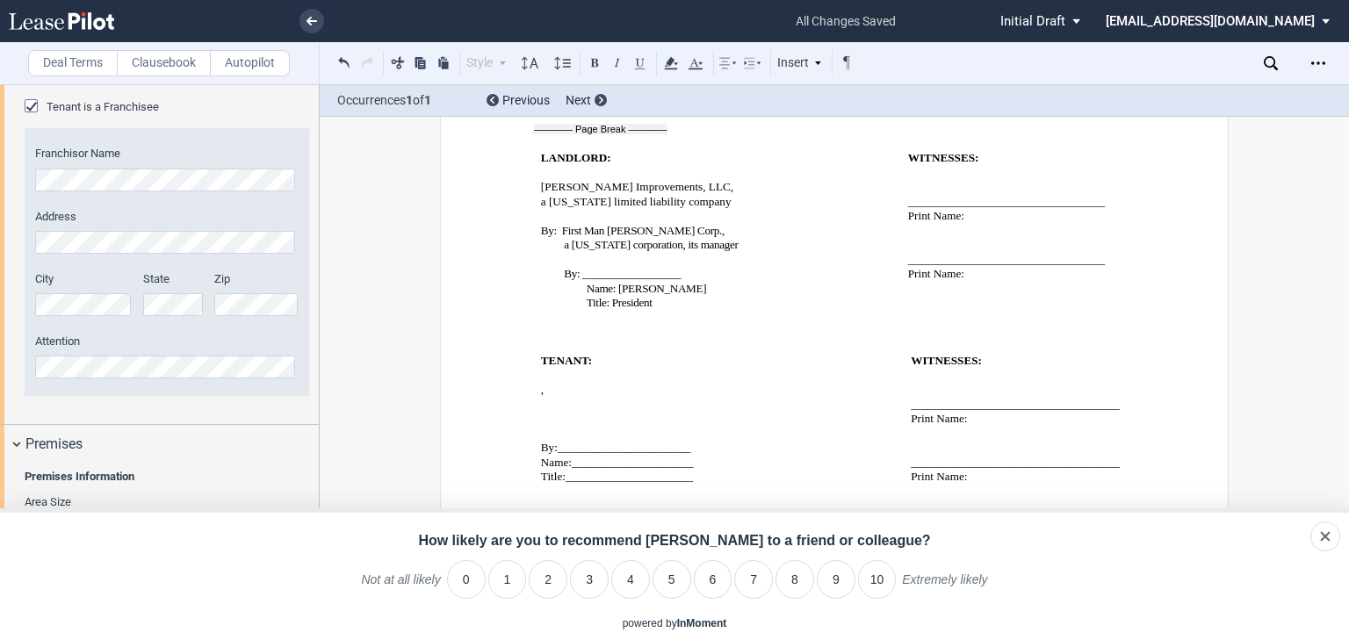
scroll to position [15213, 0]
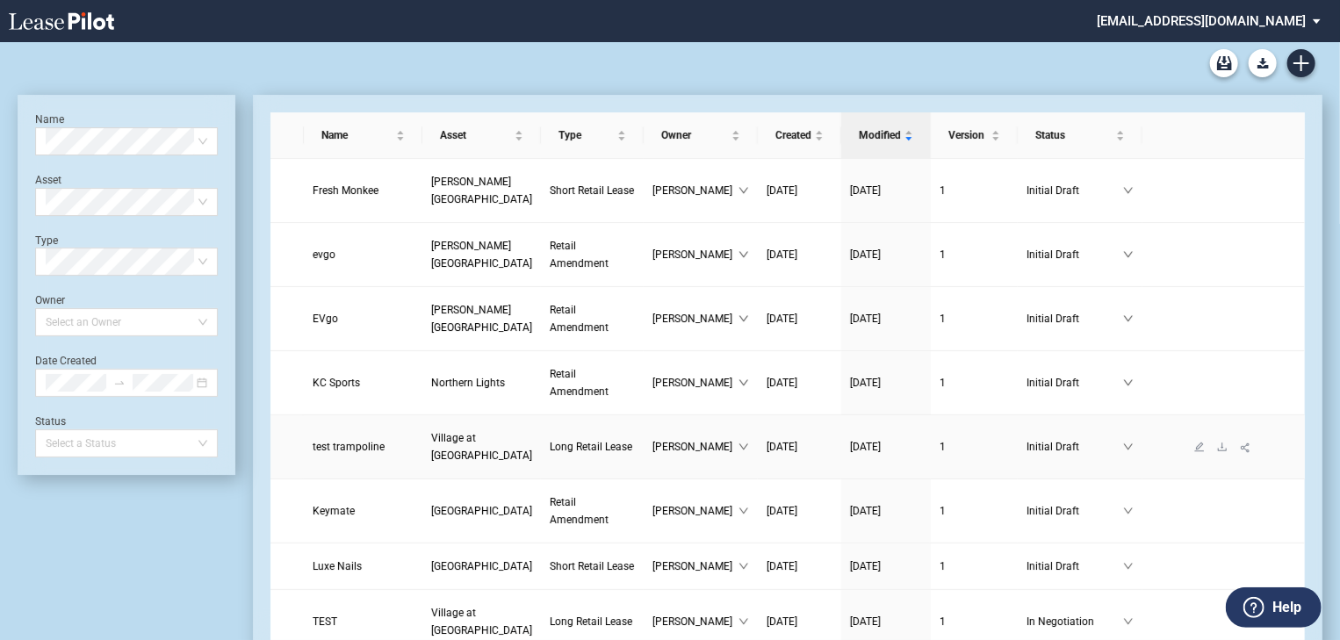
click at [550, 441] on span "Long Retail Lease" at bounding box center [591, 447] width 83 height 12
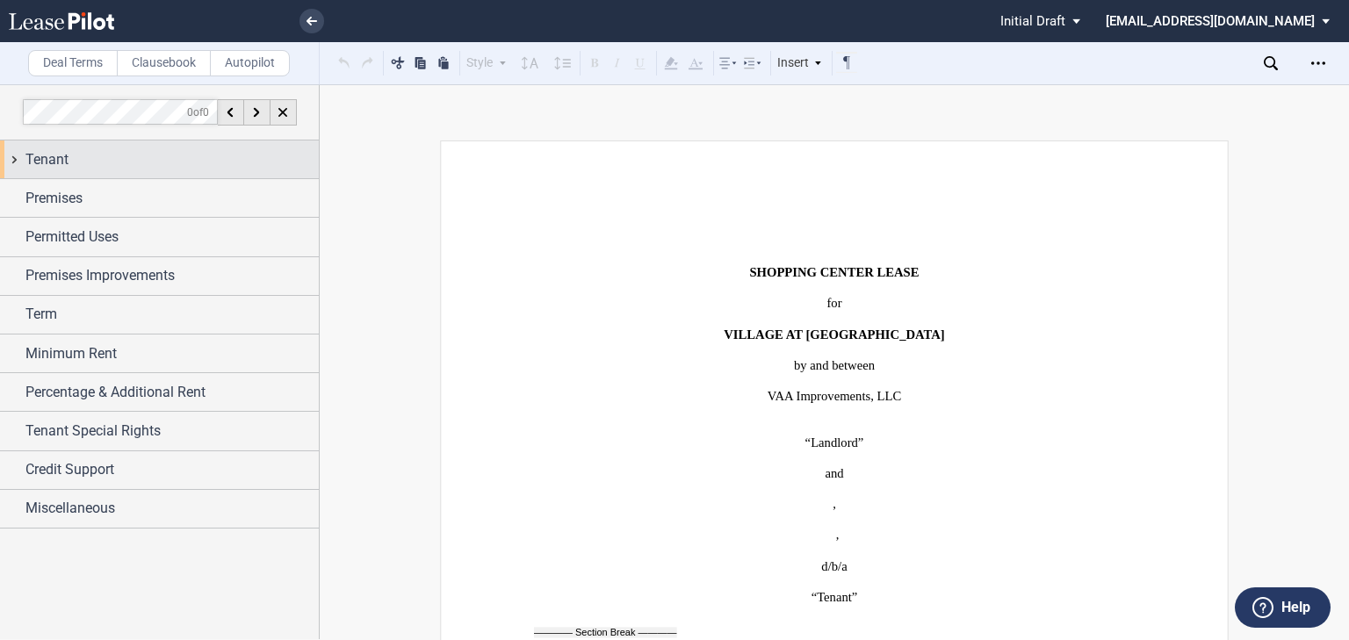
click at [63, 158] on span "Tenant" at bounding box center [46, 159] width 43 height 21
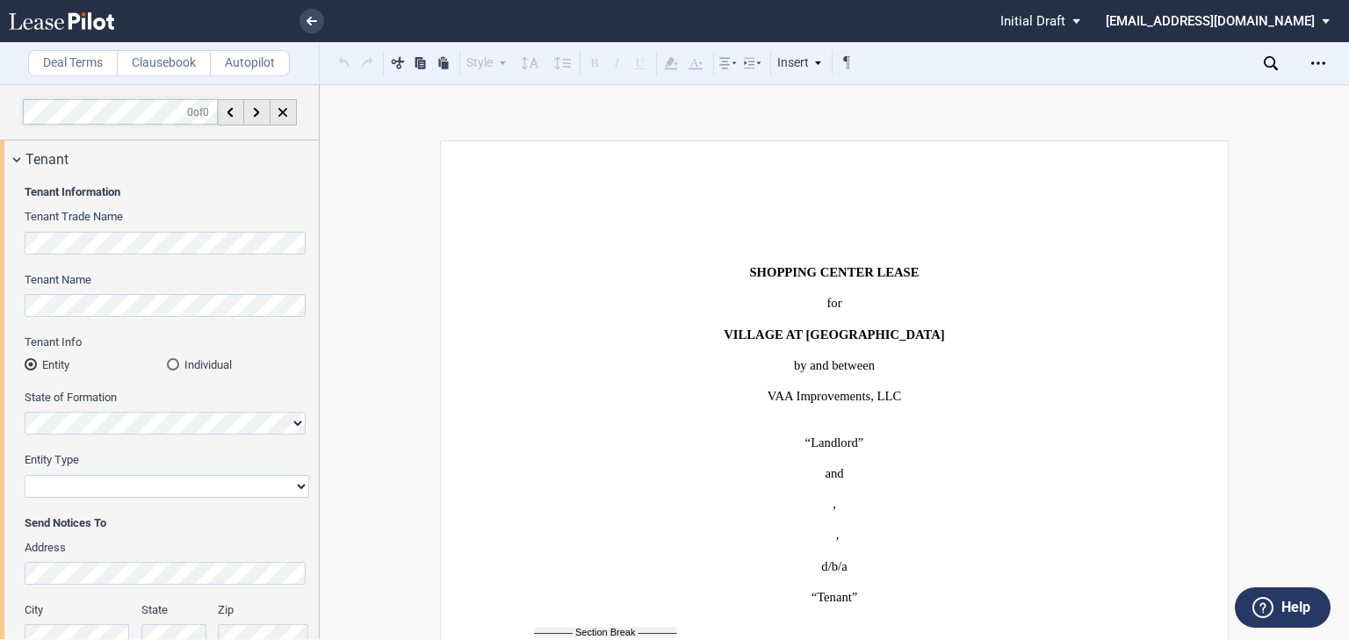
scroll to position [438, 0]
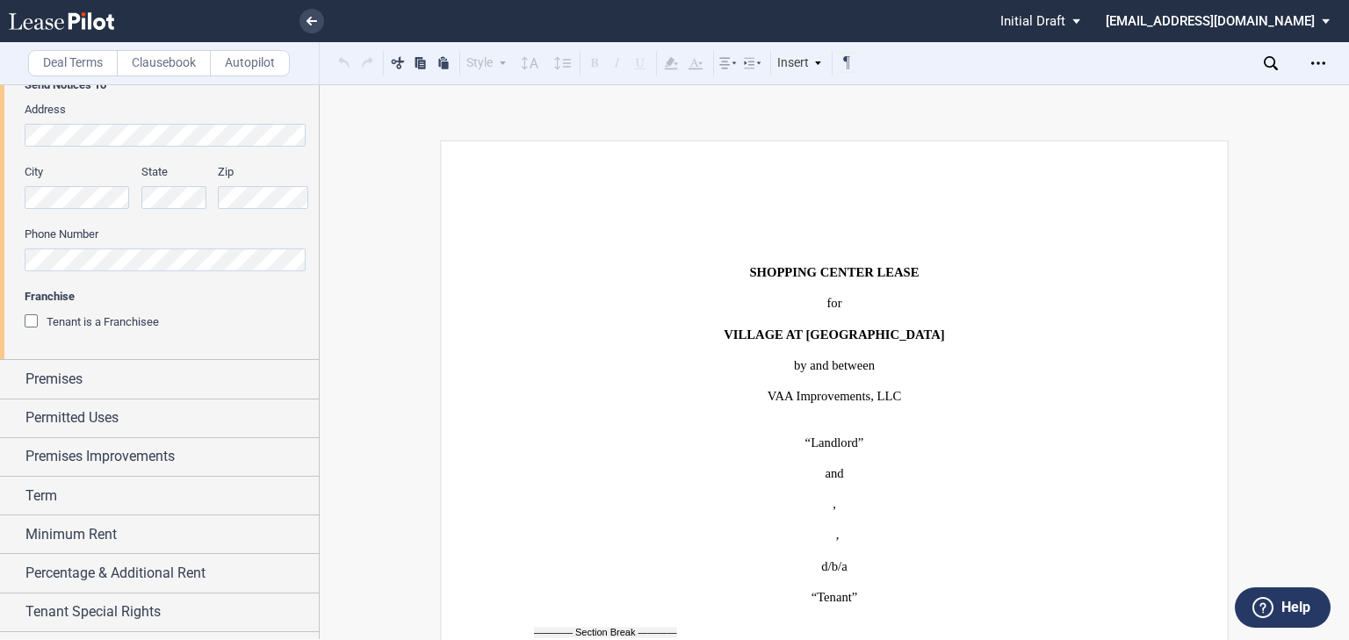
click at [31, 320] on div "Tenant is a Franchisee" at bounding box center [34, 323] width 18 height 18
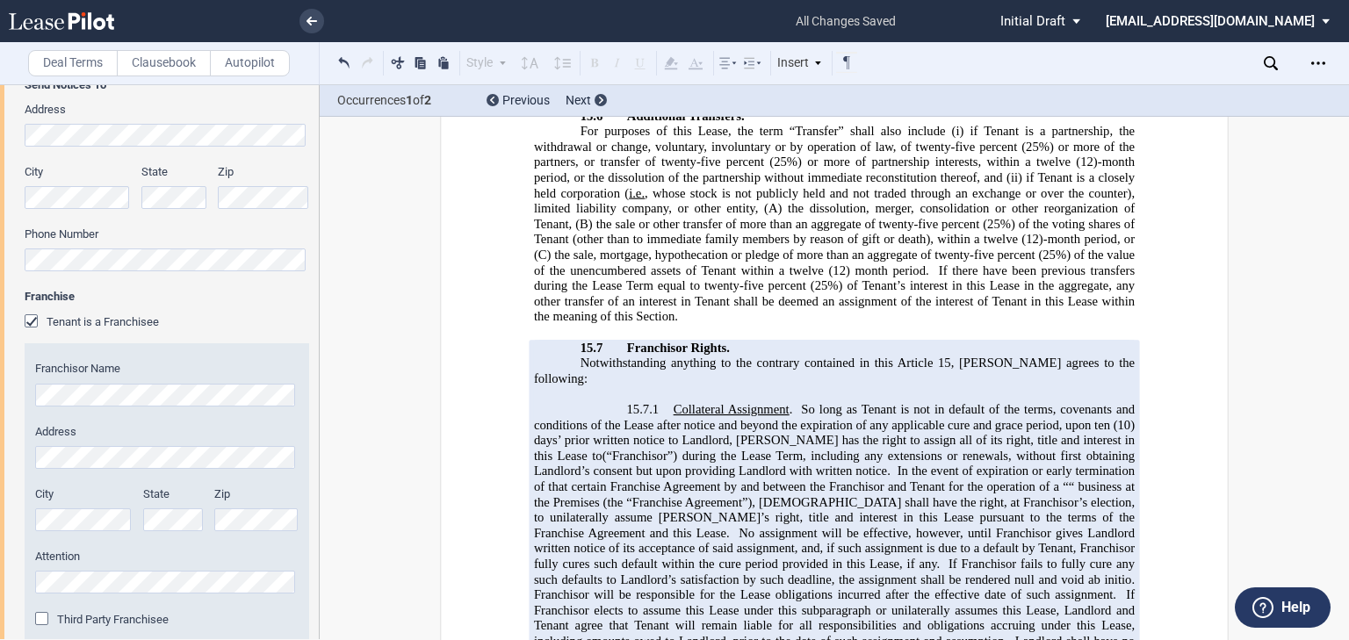
scroll to position [16340, 0]
